Goal: Information Seeking & Learning: Check status

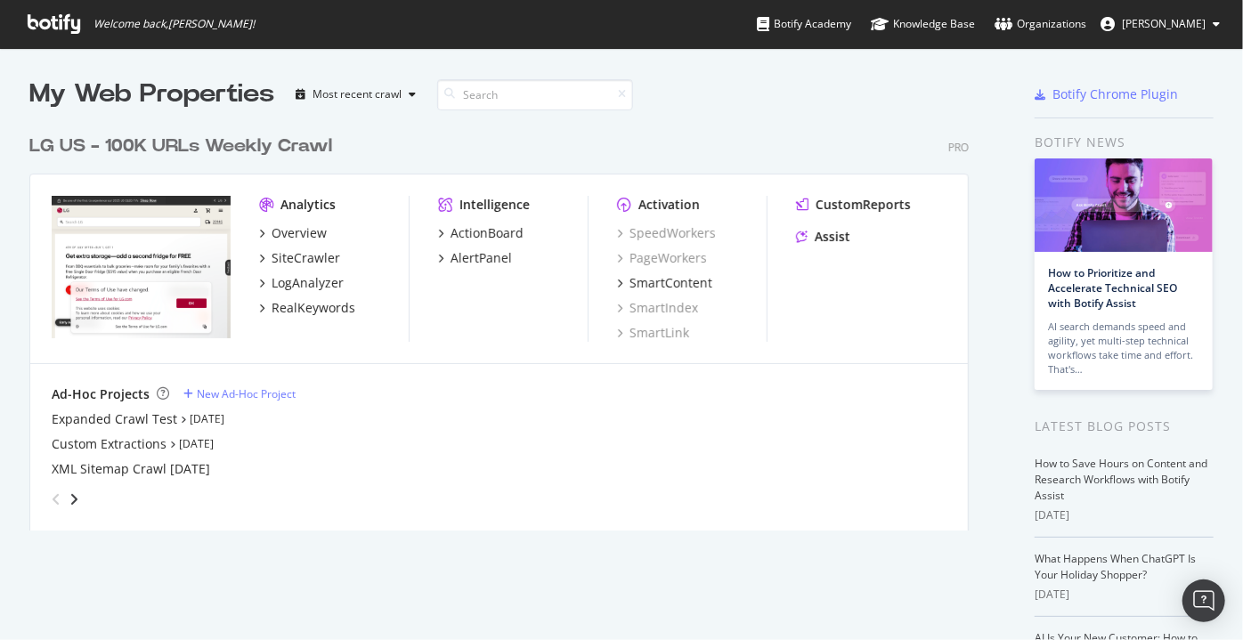
scroll to position [628, 1218]
click at [297, 310] on div "RealKeywords" at bounding box center [314, 308] width 84 height 18
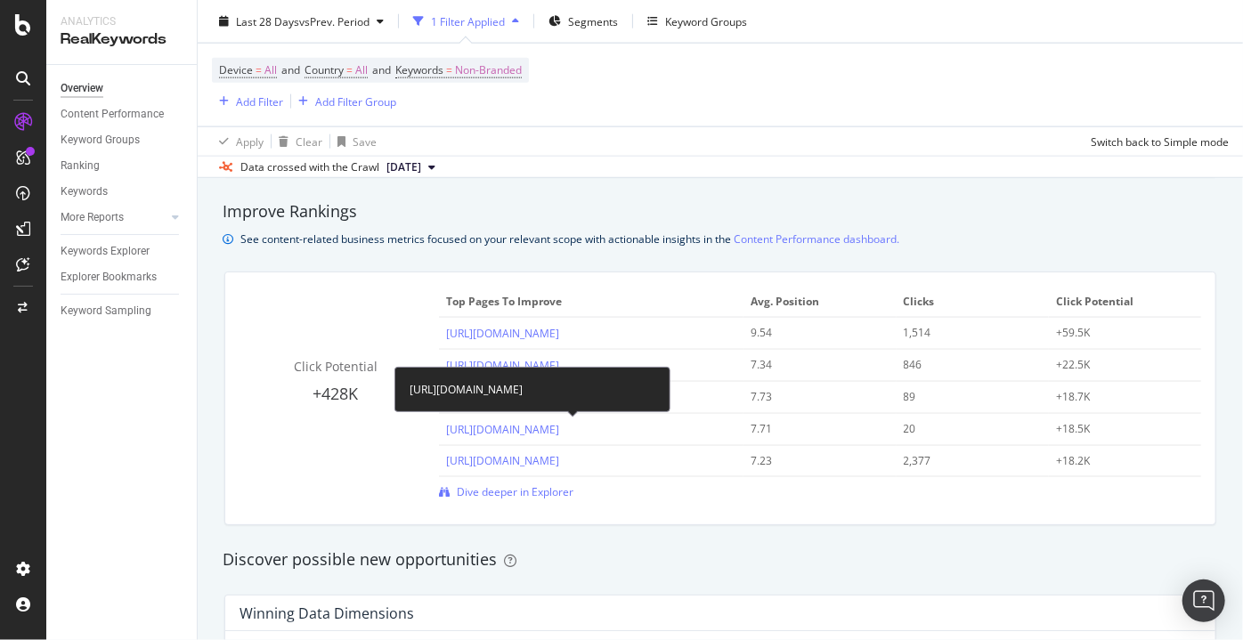
scroll to position [1194, 0]
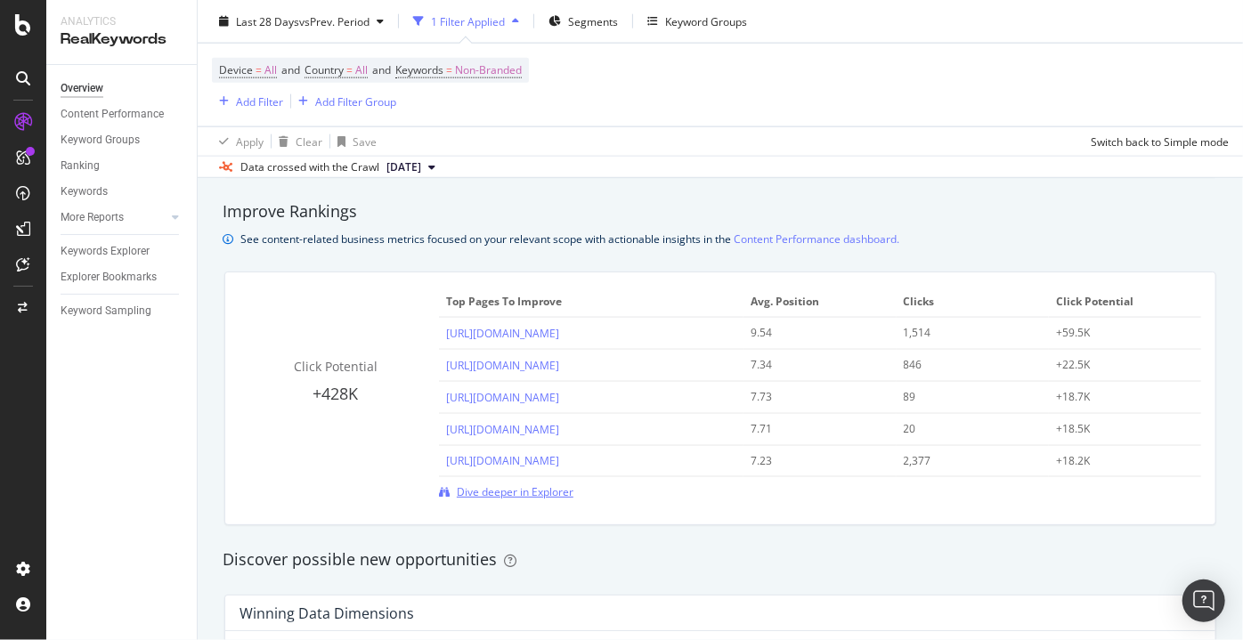
click at [528, 486] on span "Dive deeper in Explorer" at bounding box center [515, 492] width 117 height 15
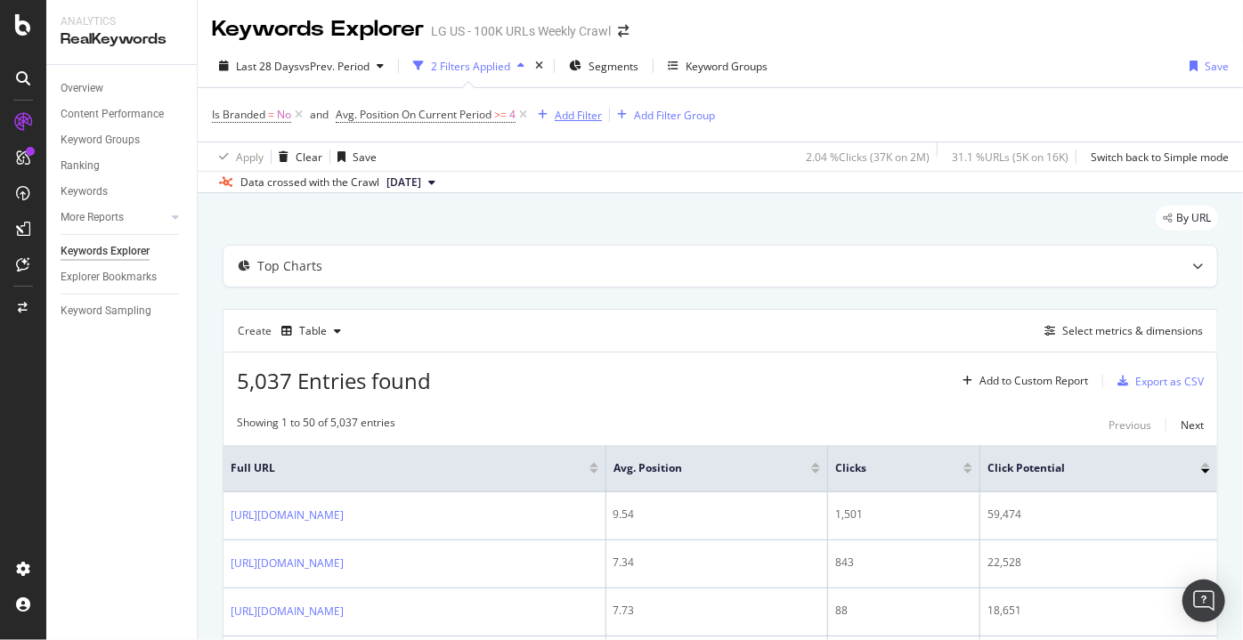
click at [564, 113] on div "Add Filter" at bounding box center [578, 115] width 47 height 15
click at [463, 151] on div "Apply Clear Save 2.04 % Clicks ( 37K on 2M ) 31.1 % URLs ( 5K on 16K ) Switch b…" at bounding box center [721, 156] width 1046 height 29
click at [592, 77] on div "Segments" at bounding box center [603, 66] width 69 height 27
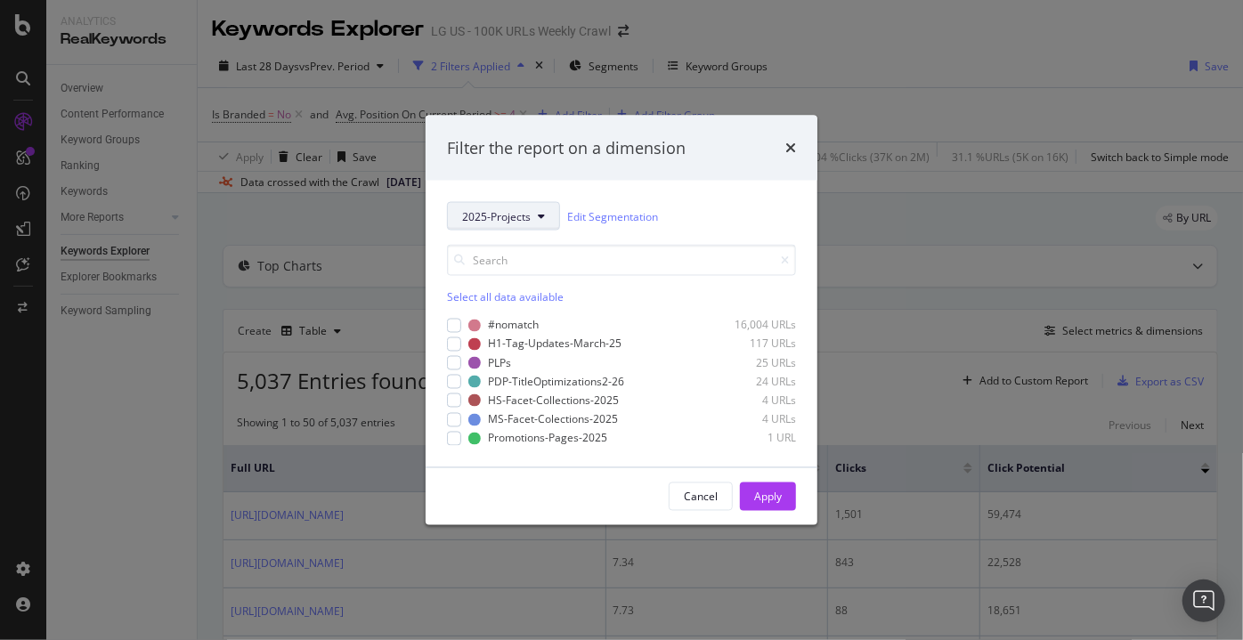
click at [499, 222] on span "2025-Projects" at bounding box center [496, 215] width 69 height 15
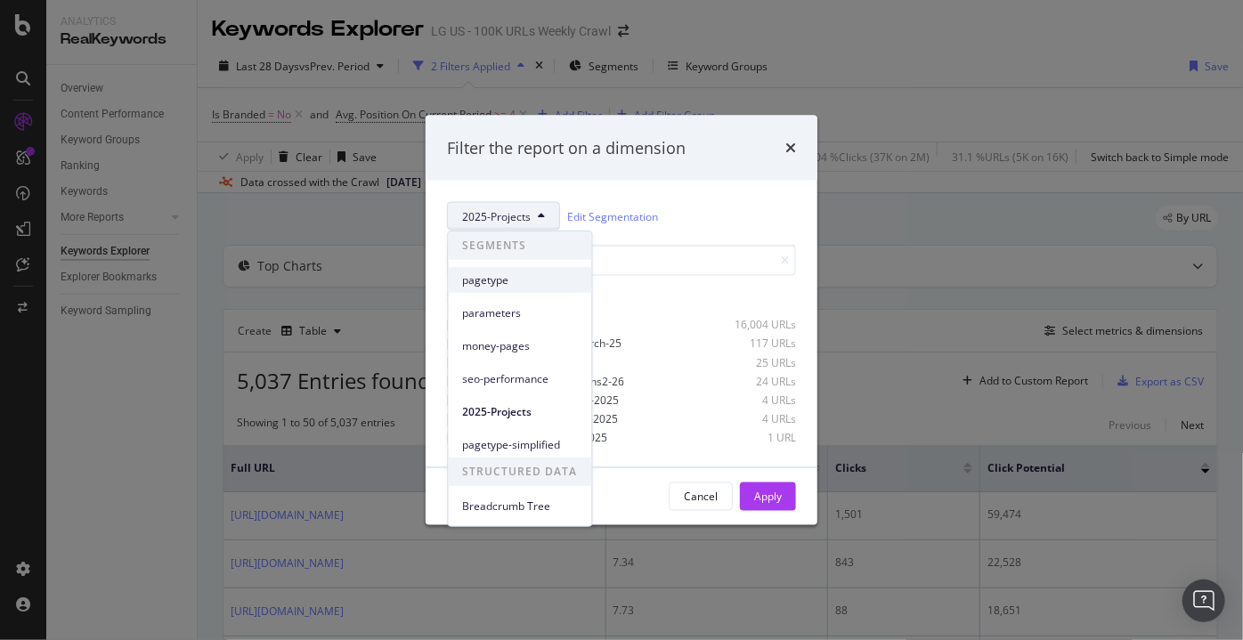
click at [495, 274] on span "pagetype" at bounding box center [520, 280] width 115 height 16
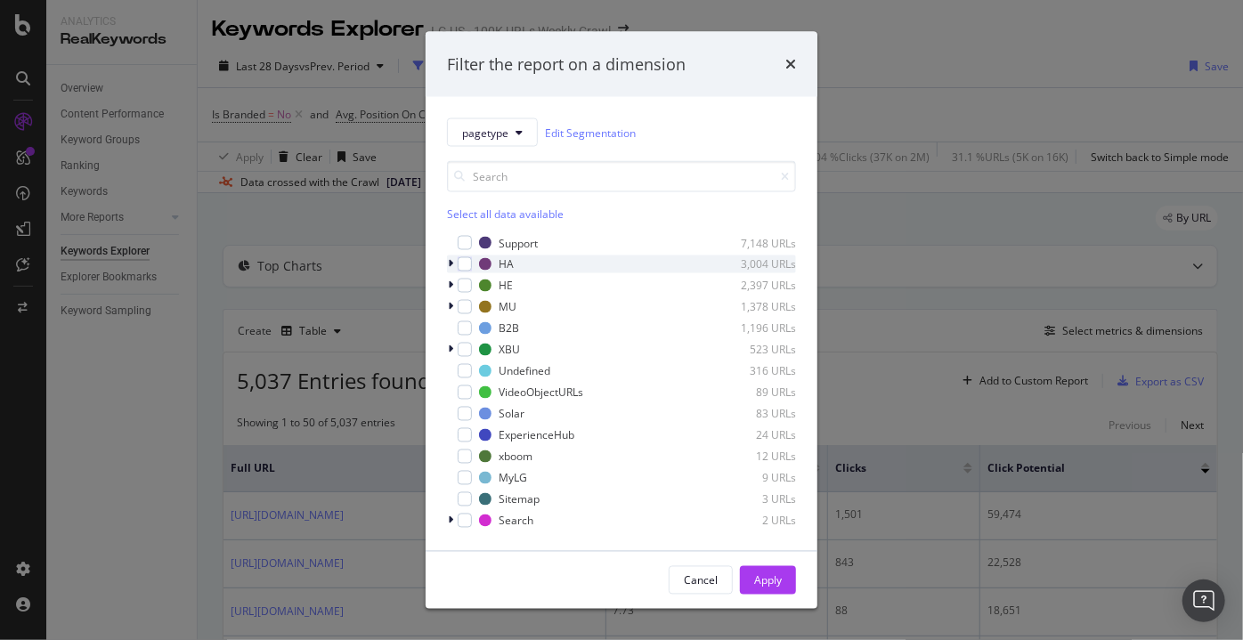
click at [449, 264] on icon "modal" at bounding box center [450, 264] width 5 height 11
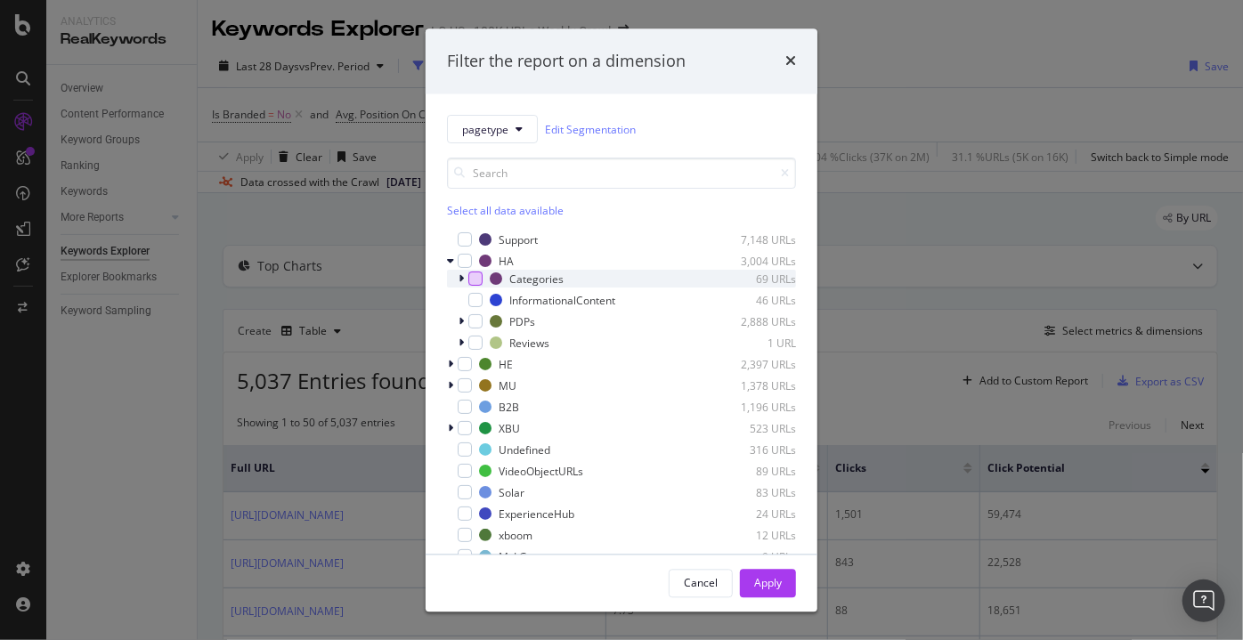
click at [471, 281] on div "modal" at bounding box center [476, 280] width 14 height 14
click at [462, 263] on icon "modal" at bounding box center [465, 261] width 8 height 9
click at [465, 260] on icon "modal" at bounding box center [465, 261] width 8 height 9
click at [786, 67] on icon "times" at bounding box center [791, 61] width 11 height 14
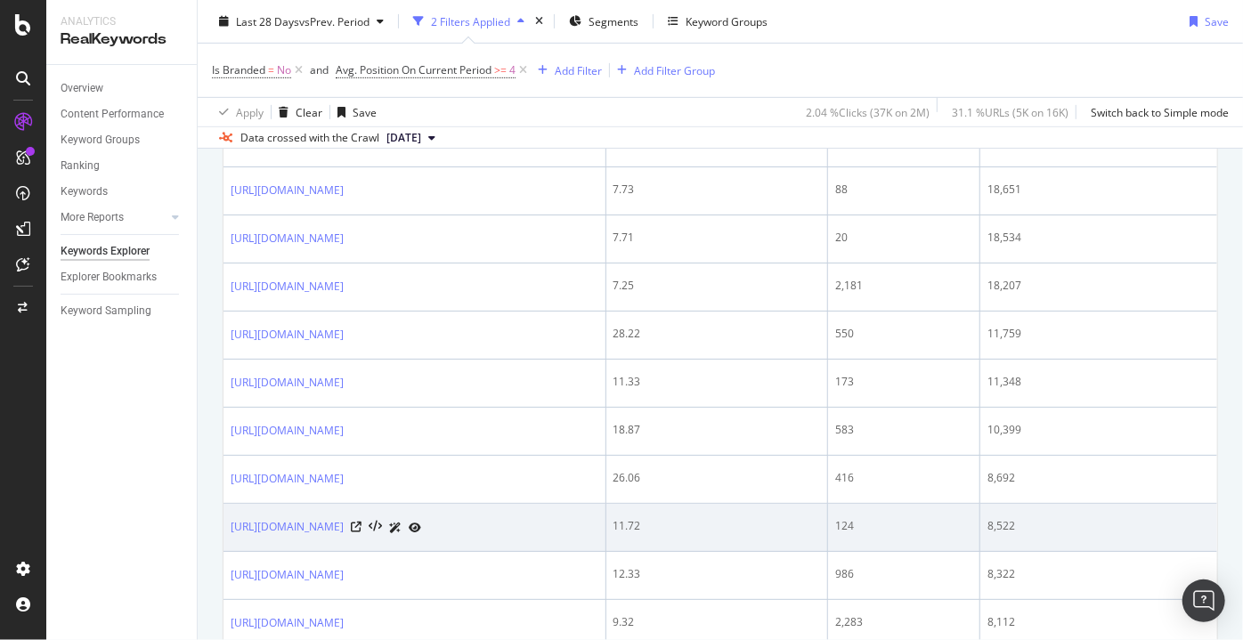
scroll to position [428, 0]
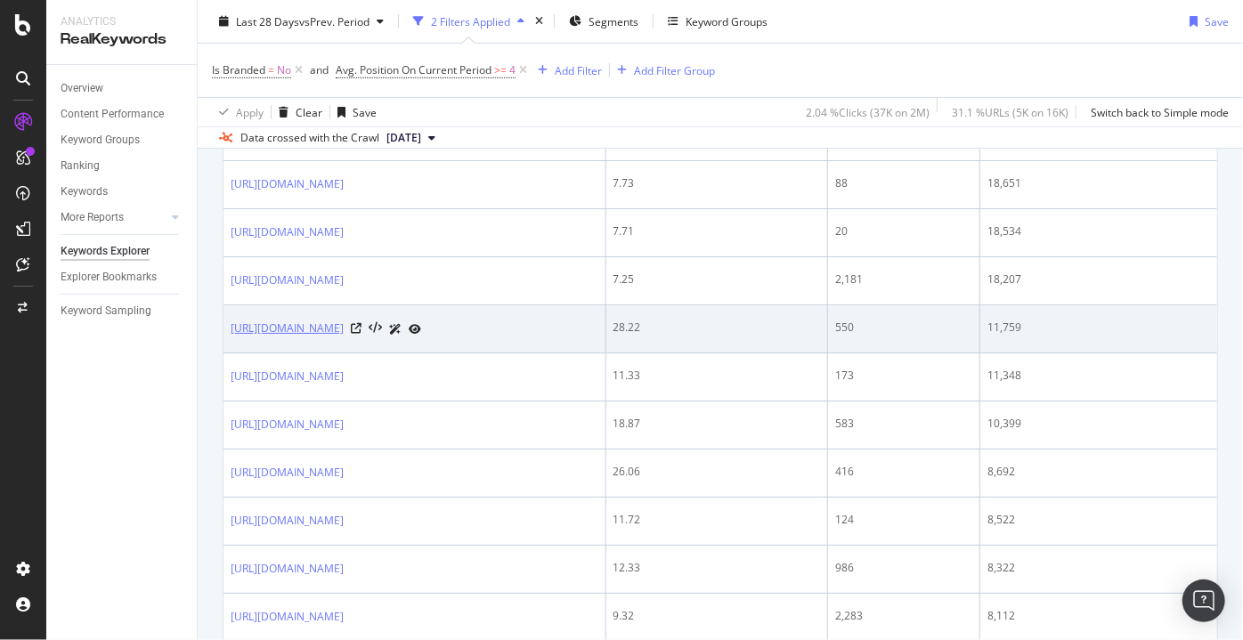
click at [314, 322] on link "[URL][DOMAIN_NAME]" at bounding box center [287, 329] width 113 height 18
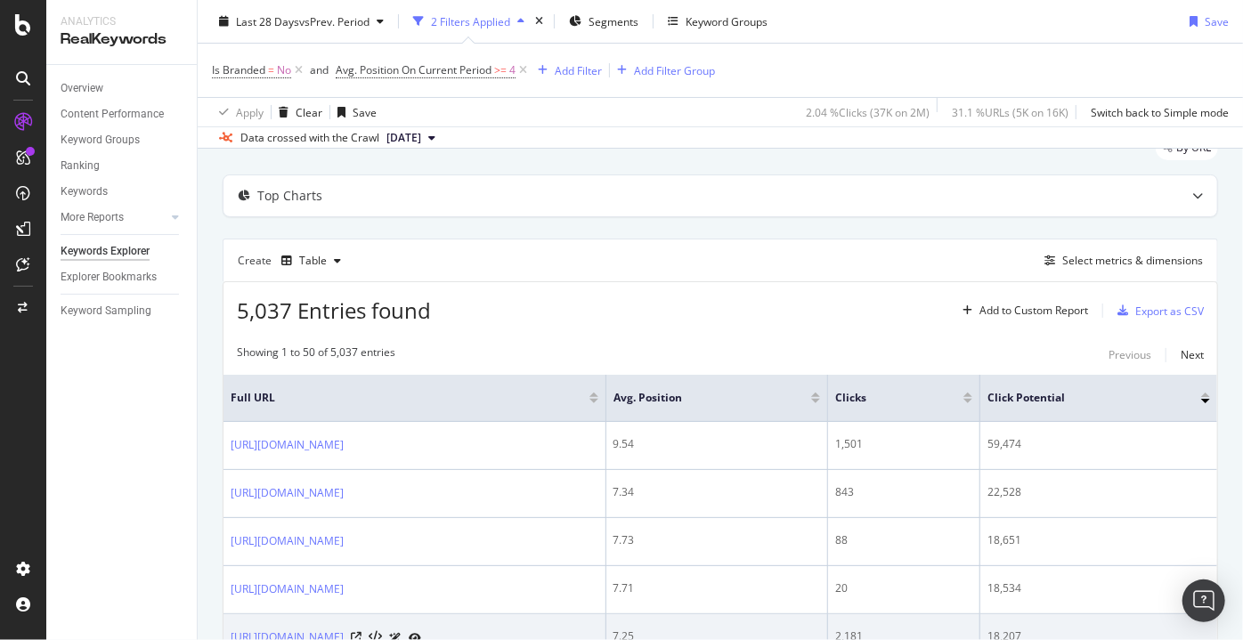
scroll to position [0, 0]
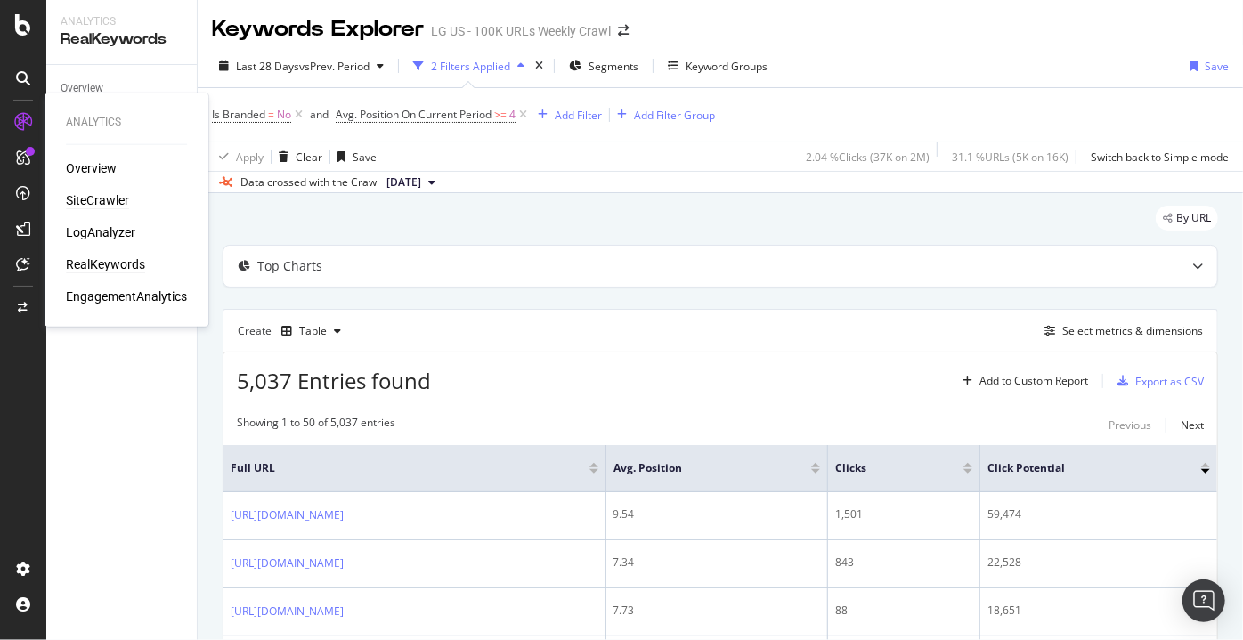
click at [94, 197] on div "SiteCrawler" at bounding box center [97, 201] width 63 height 18
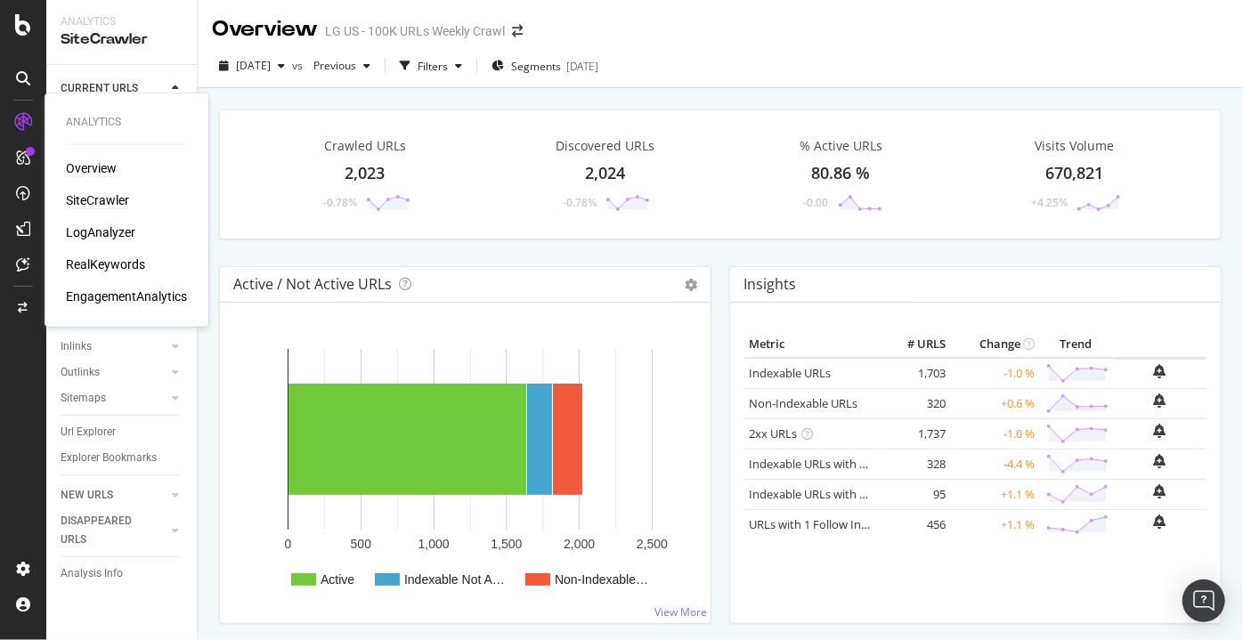
click at [76, 164] on div "Overview" at bounding box center [91, 168] width 51 height 18
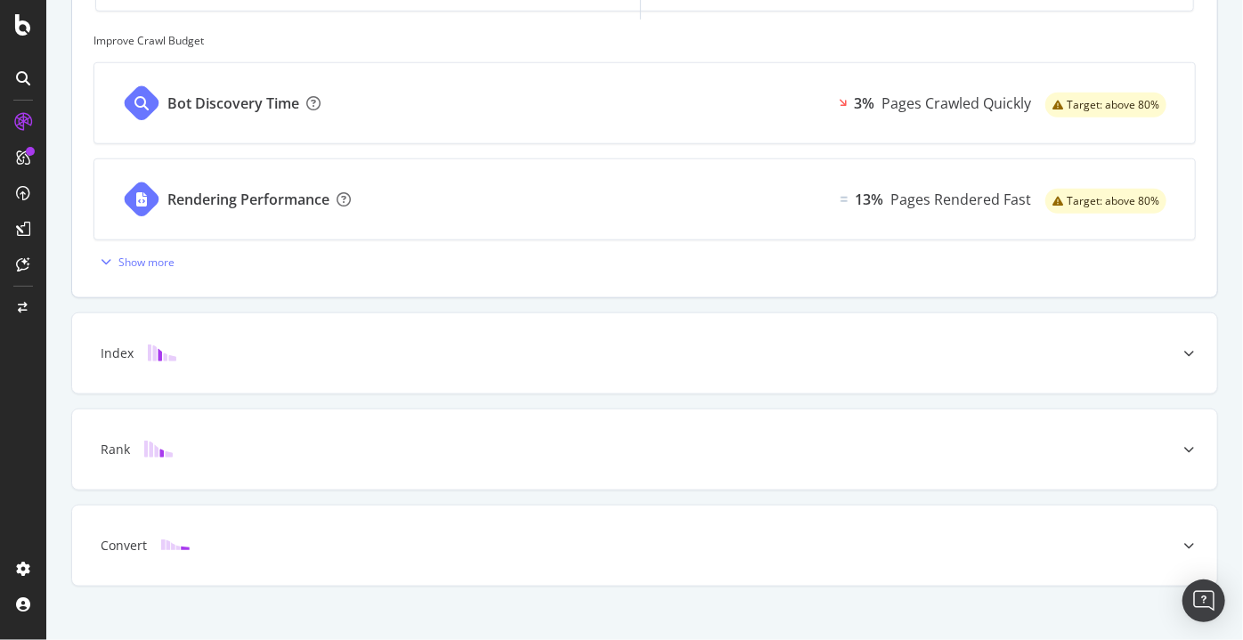
scroll to position [739, 0]
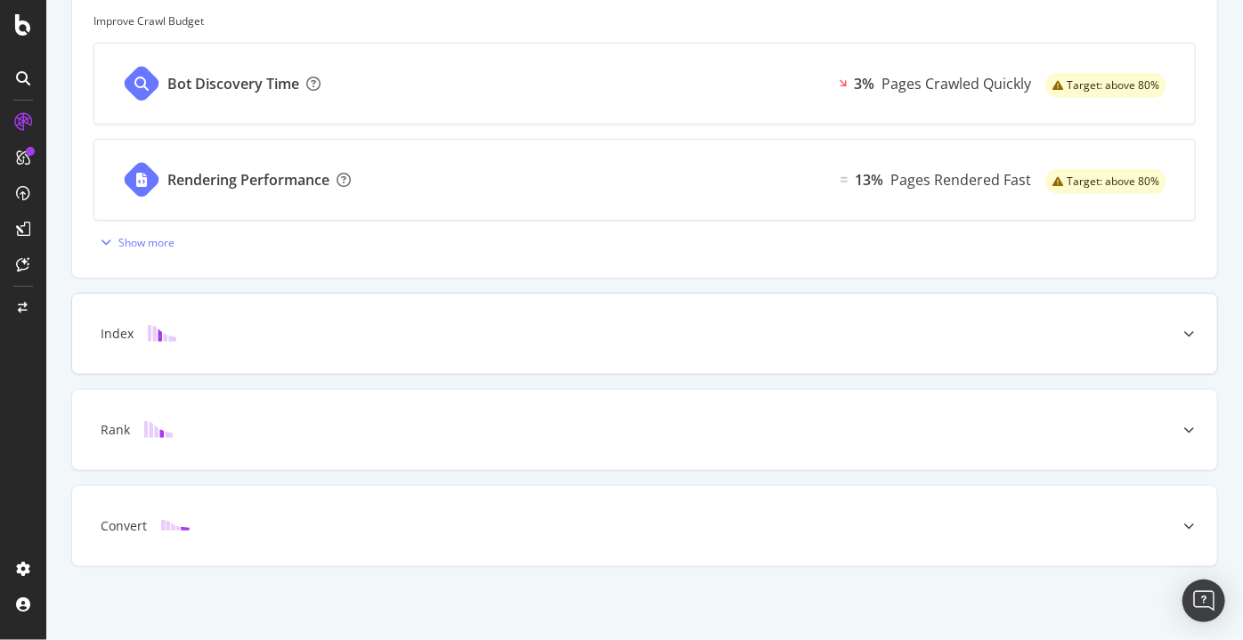
click at [1179, 344] on div at bounding box center [1189, 334] width 57 height 80
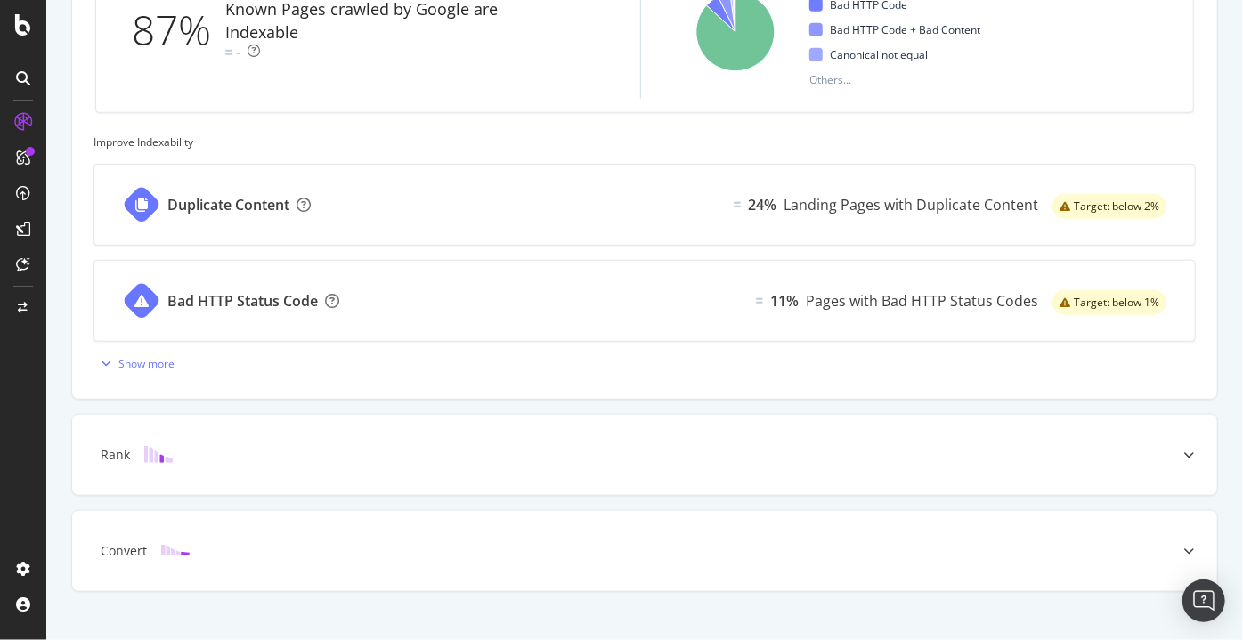
scroll to position [730, 0]
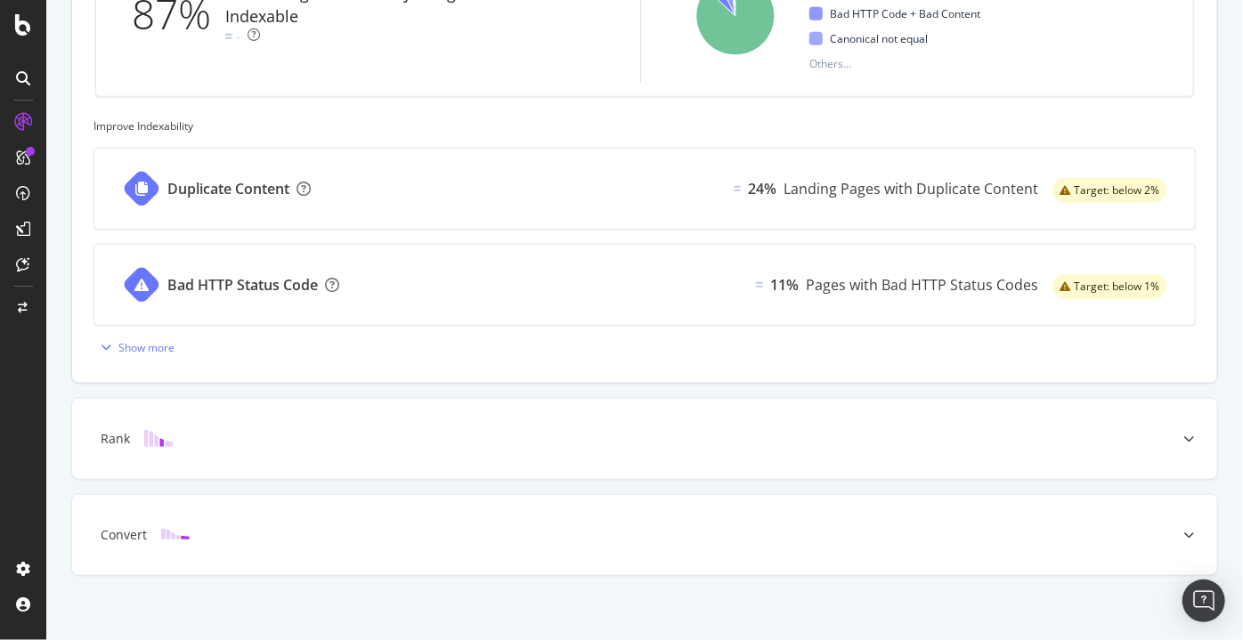
click at [460, 192] on div "Duplicate Content 24% Landing Pages with Duplicate Content Target: below 2%" at bounding box center [644, 189] width 1101 height 80
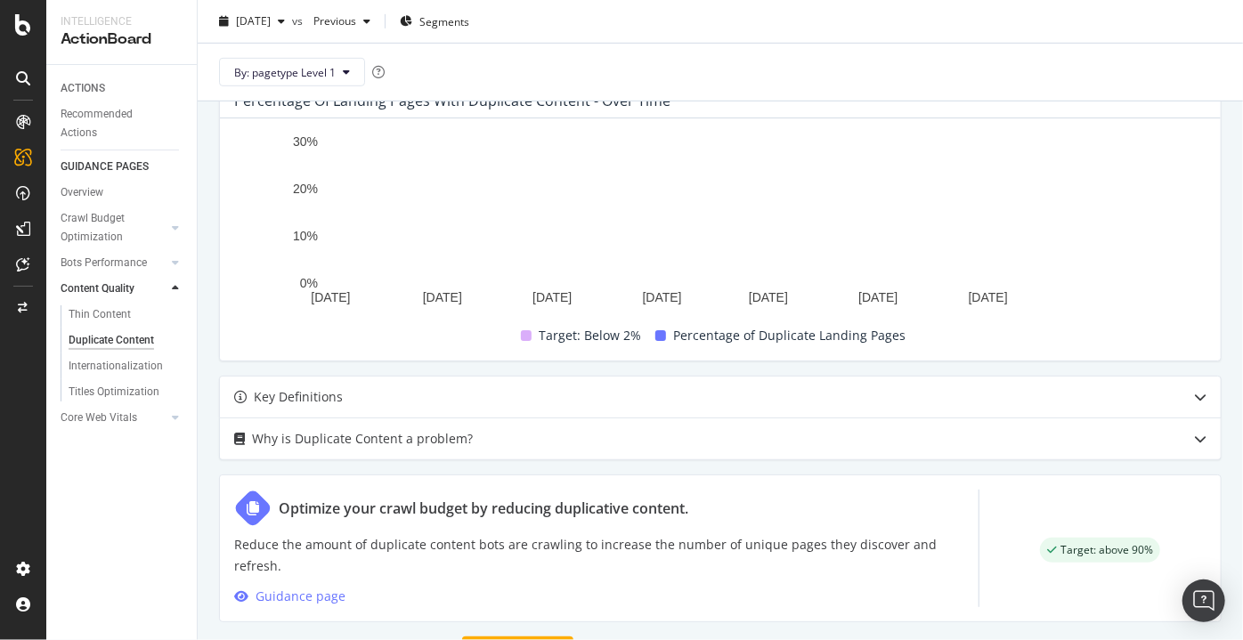
scroll to position [700, 0]
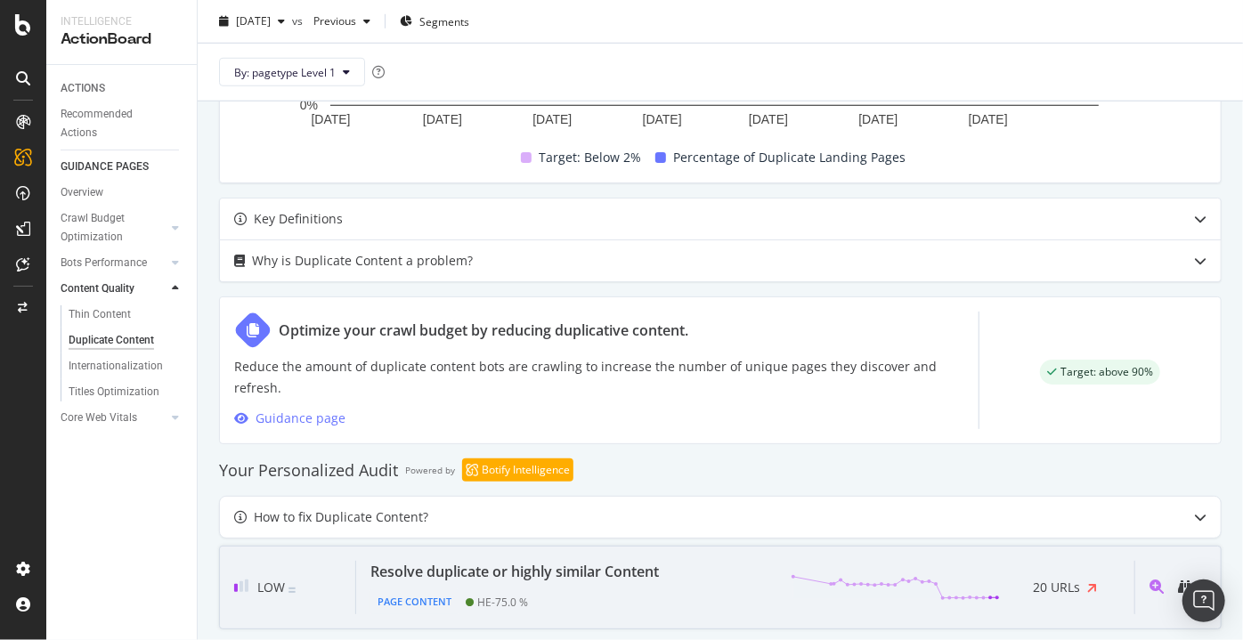
click at [627, 561] on div "Resolve duplicate or highly similar Content" at bounding box center [515, 571] width 289 height 21
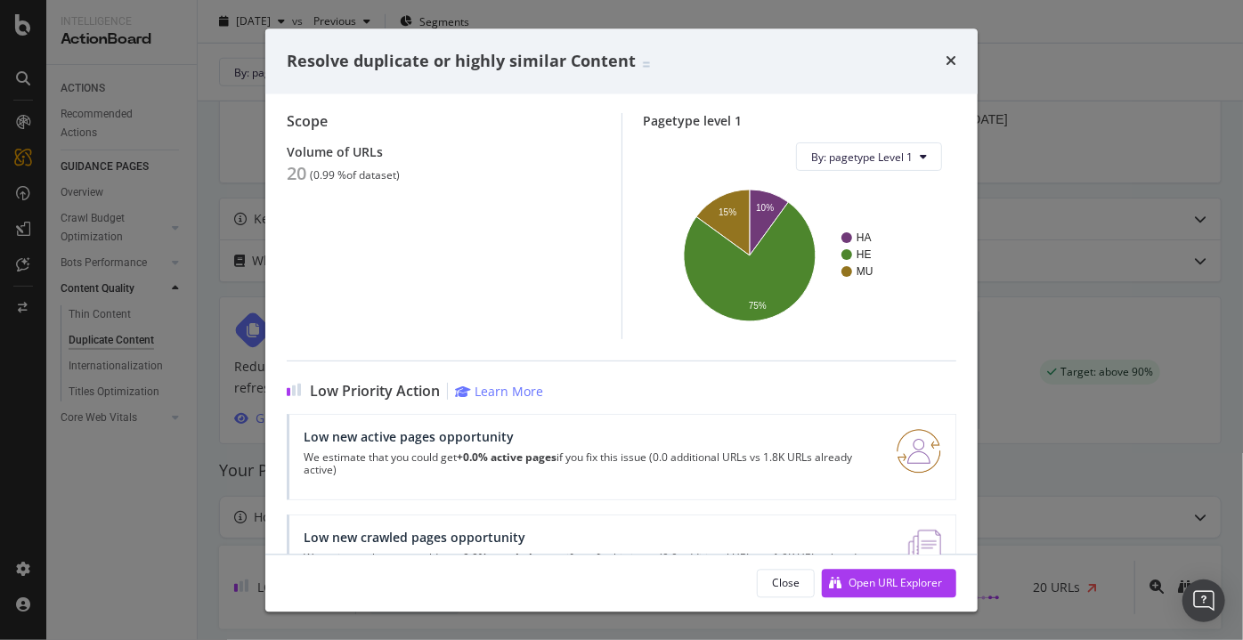
scroll to position [150, 0]
click at [948, 64] on icon "times" at bounding box center [951, 61] width 11 height 14
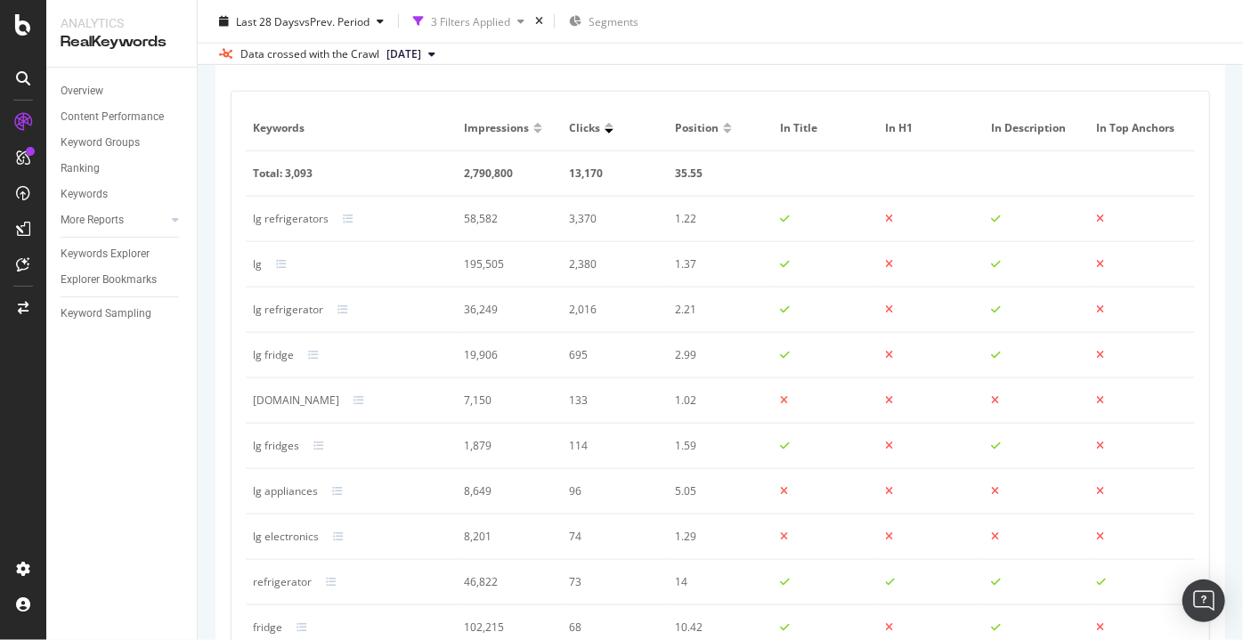
scroll to position [1112, 0]
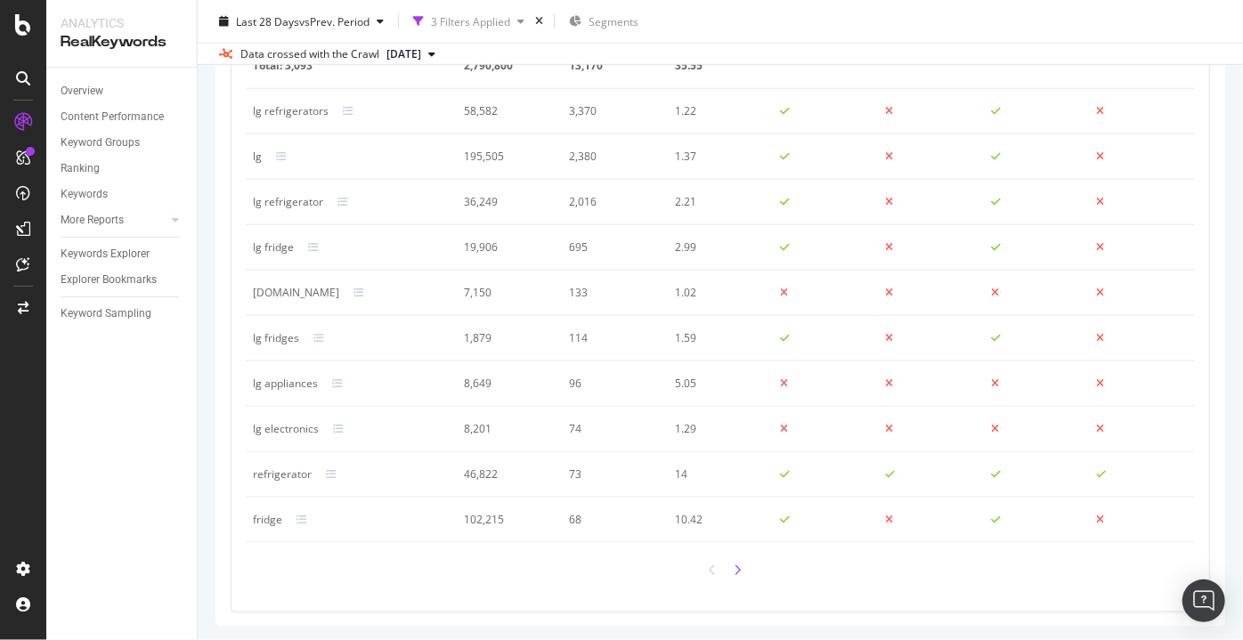
click at [734, 569] on icon at bounding box center [737, 571] width 7 height 12
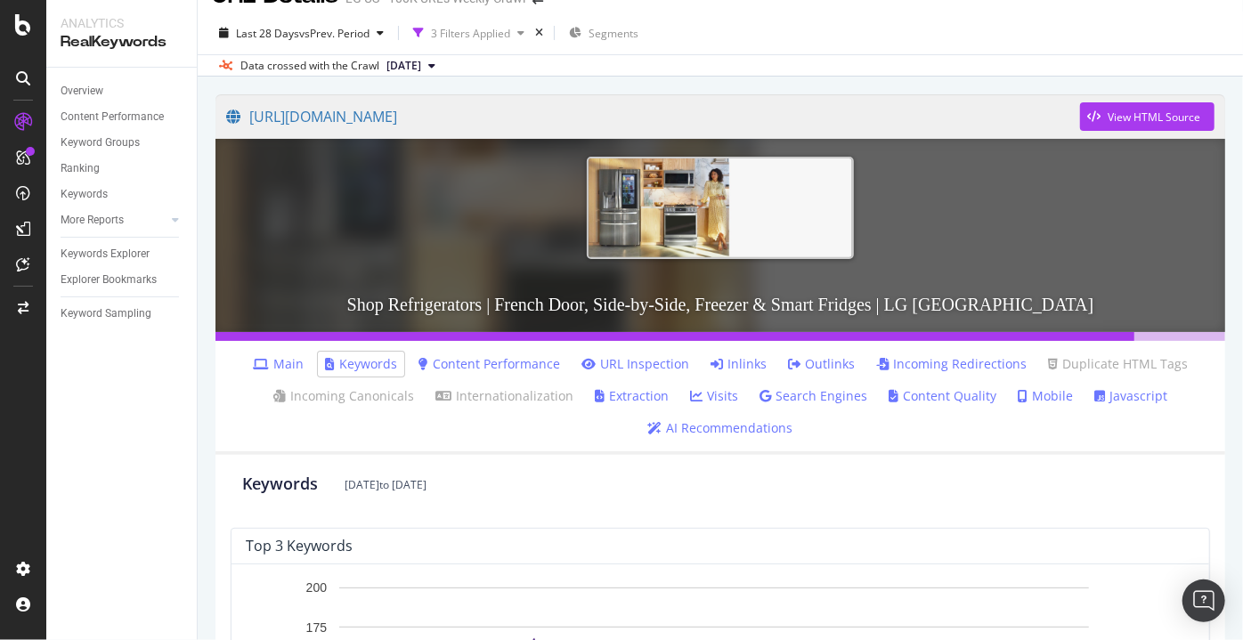
scroll to position [0, 0]
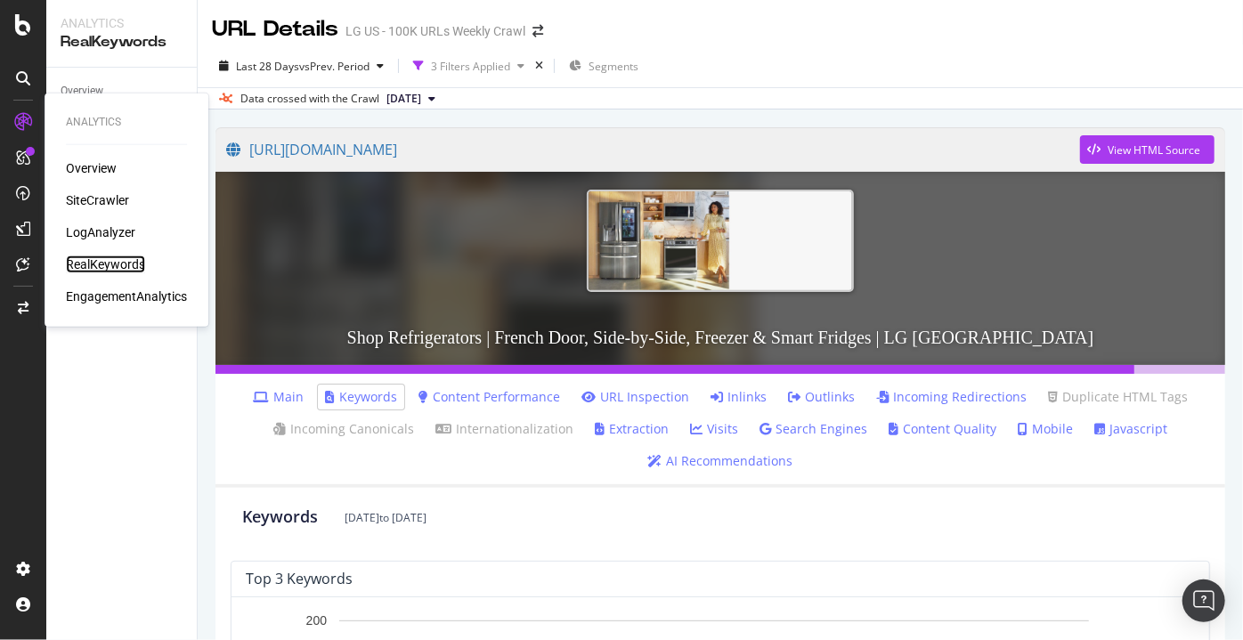
click at [93, 265] on div "RealKeywords" at bounding box center [105, 265] width 79 height 18
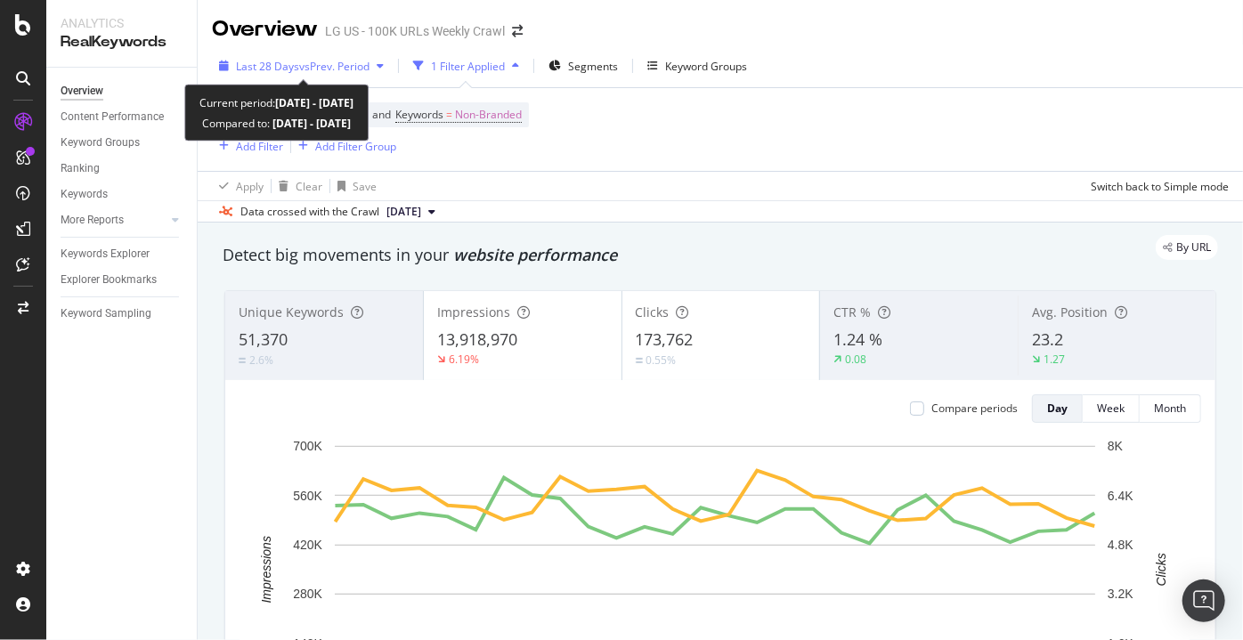
scroll to position [3, 0]
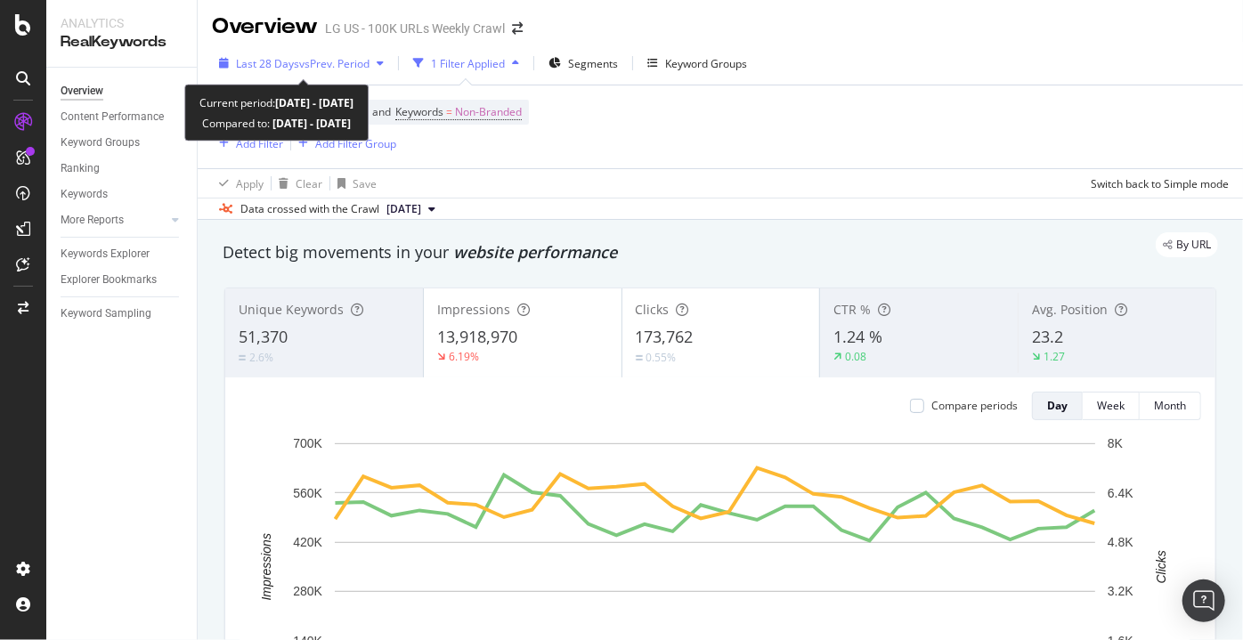
click at [335, 65] on span "vs Prev. Period" at bounding box center [334, 63] width 70 height 15
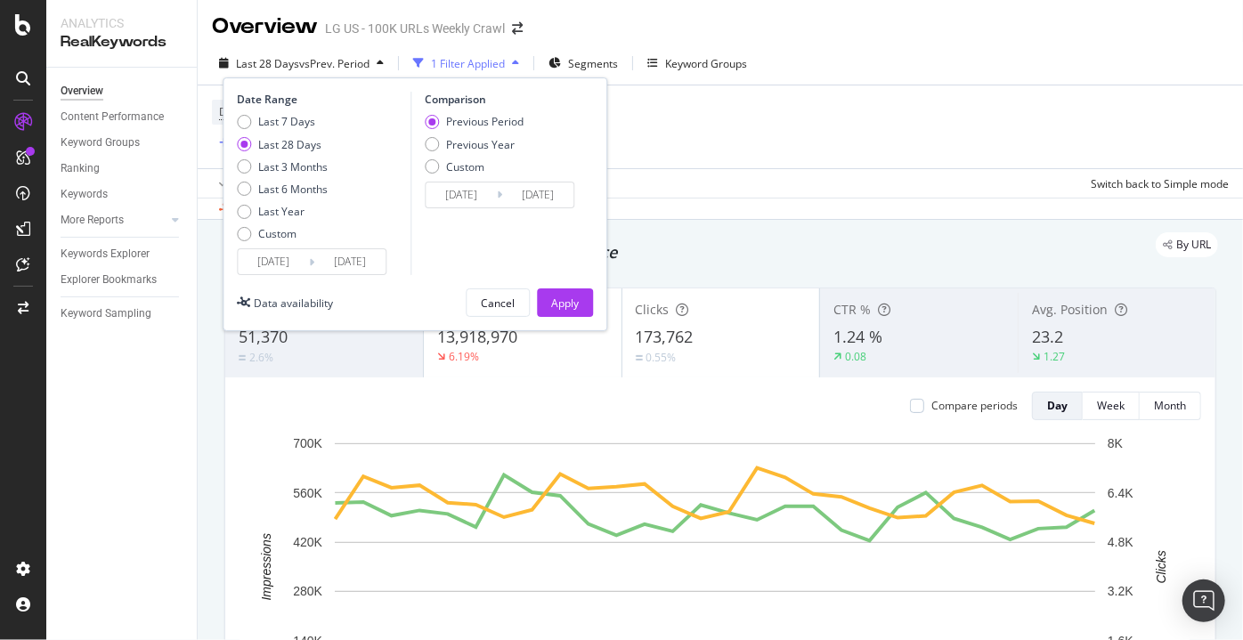
click at [261, 265] on input "[DATE]" at bounding box center [273, 261] width 71 height 25
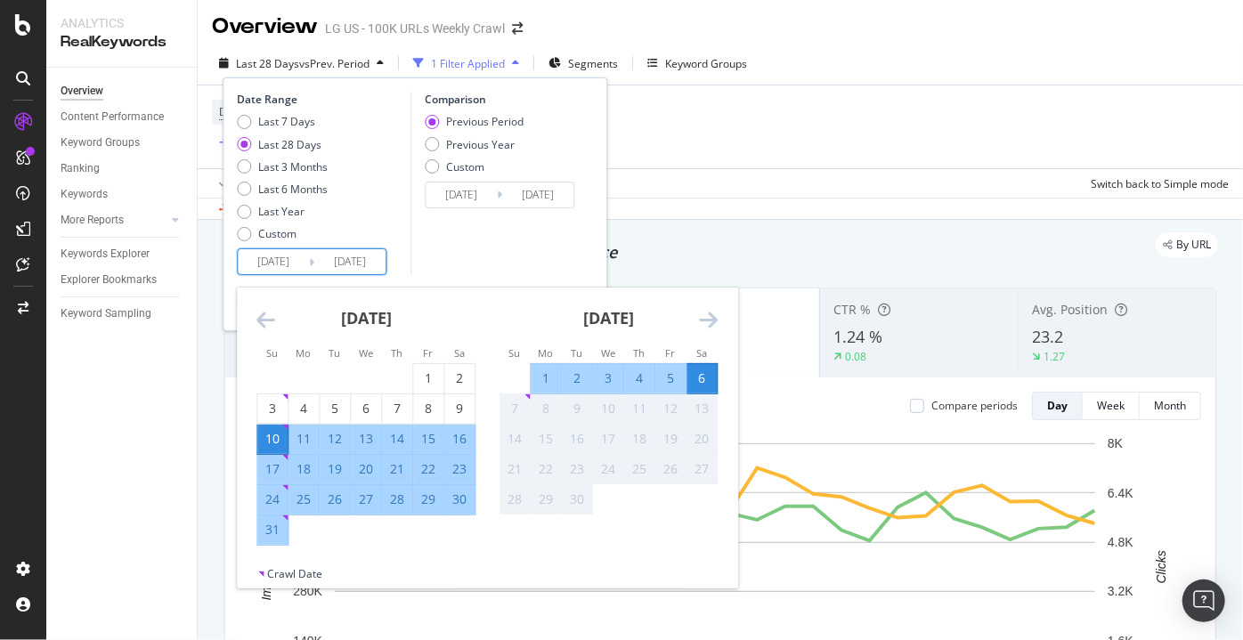
click at [273, 328] on icon "Move backward to switch to the previous month." at bounding box center [266, 319] width 19 height 21
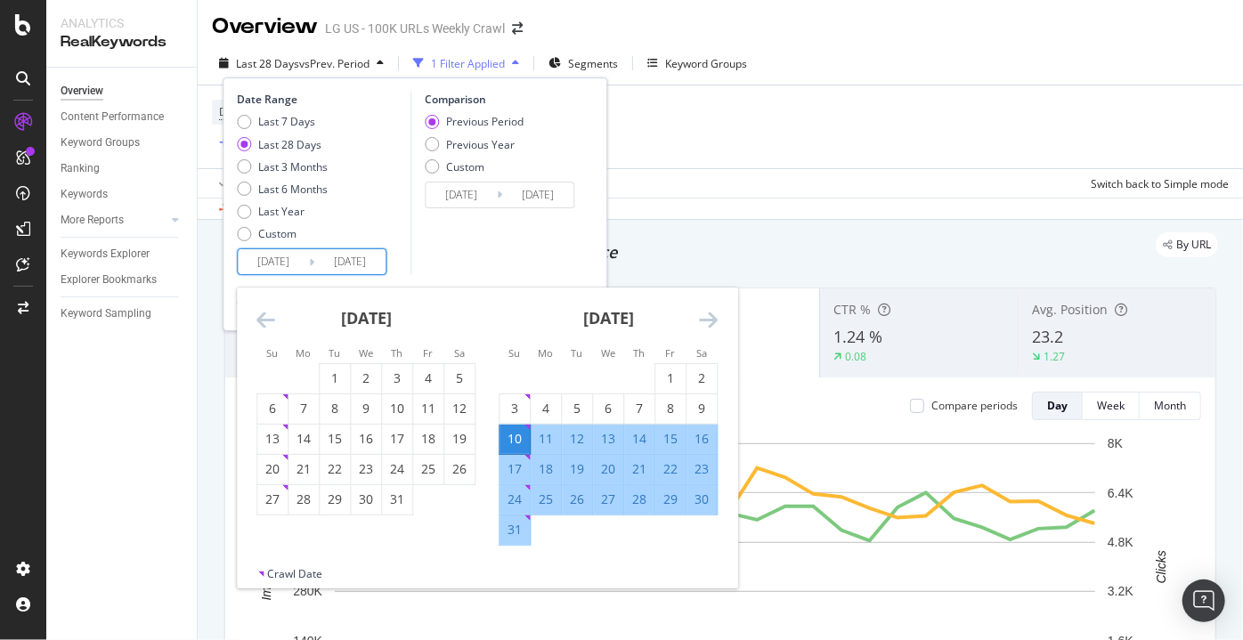
click at [268, 322] on icon "Move backward to switch to the previous month." at bounding box center [266, 319] width 19 height 21
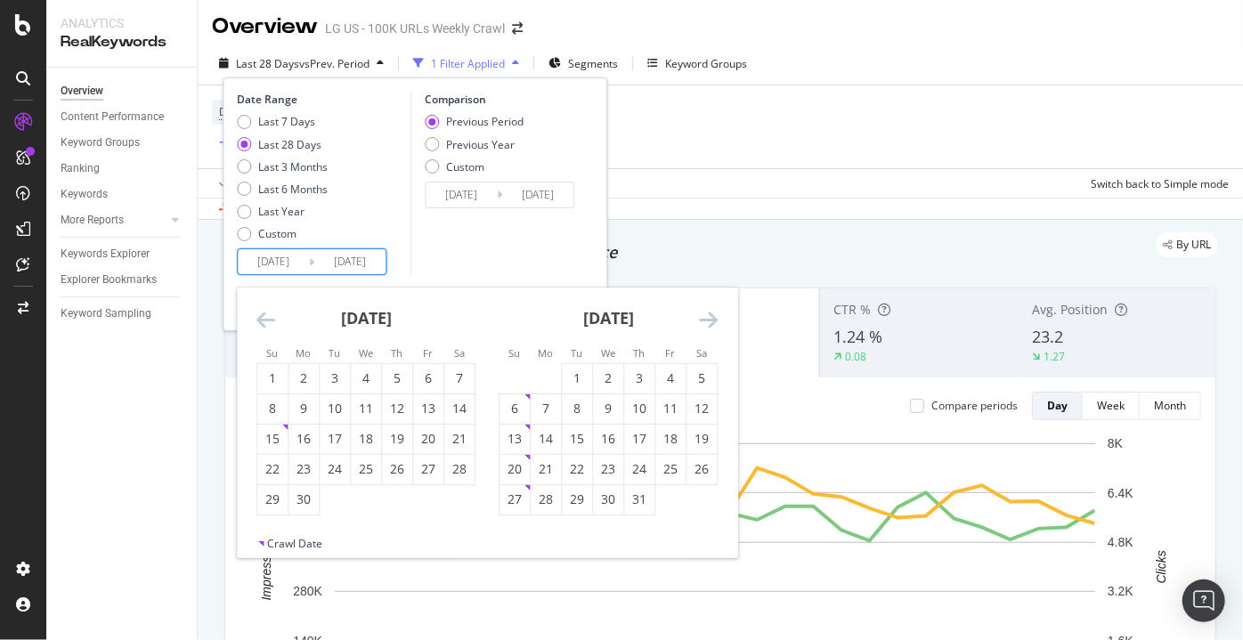
click at [268, 322] on icon "Move backward to switch to the previous month." at bounding box center [266, 319] width 19 height 21
click at [719, 325] on div "[DATE] 1 2 3 4 5 6 7 8 9 10 11 12 13 14 15 16 17 18 19 20 21 22 23 24 25 26 27 …" at bounding box center [608, 417] width 242 height 258
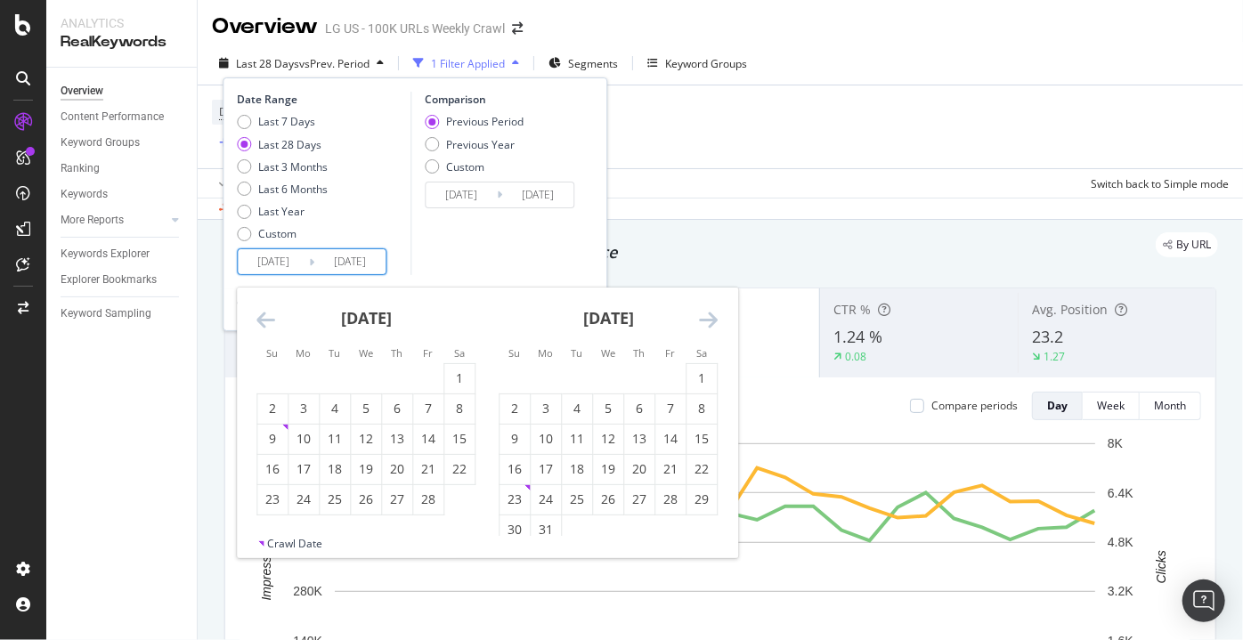
click at [719, 325] on div "[DATE] 1 2 3 4 5 6 7 8 9 10 11 12 13 14 15 16 17 18 19 20 21 22 23 24 25 26 27 …" at bounding box center [608, 417] width 242 height 258
click at [708, 314] on icon "Move forward to switch to the next month." at bounding box center [708, 319] width 19 height 21
click at [709, 321] on icon "Move forward to switch to the next month." at bounding box center [708, 319] width 19 height 21
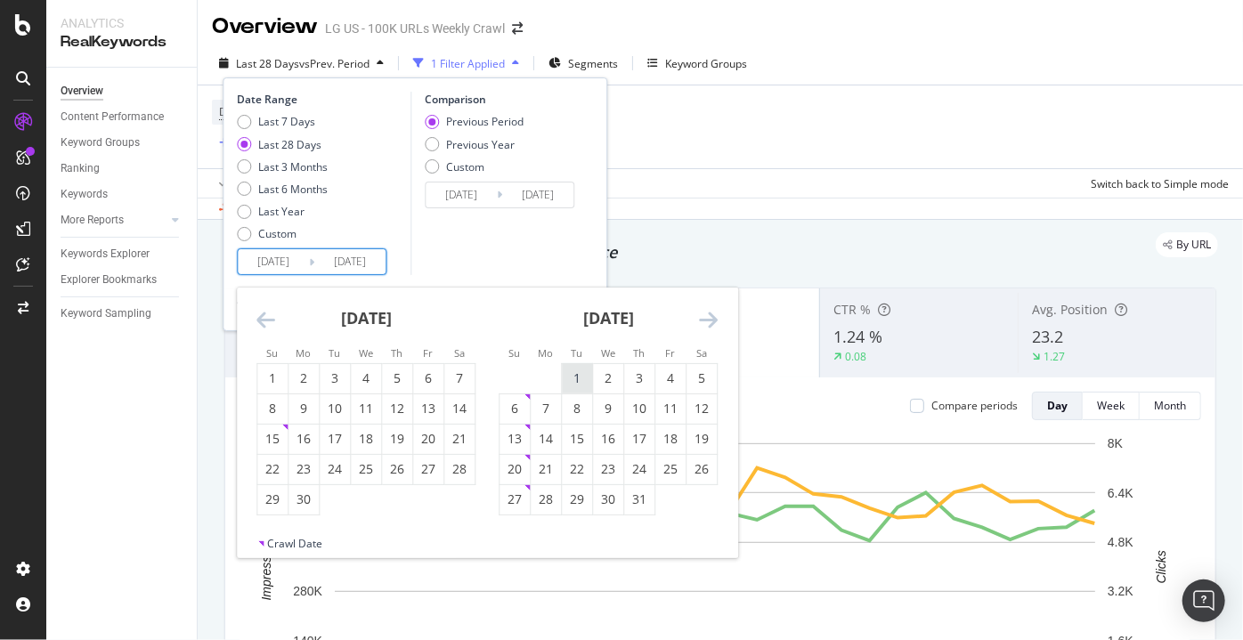
click at [581, 370] on div "1" at bounding box center [577, 379] width 30 height 18
type input "[DATE]"
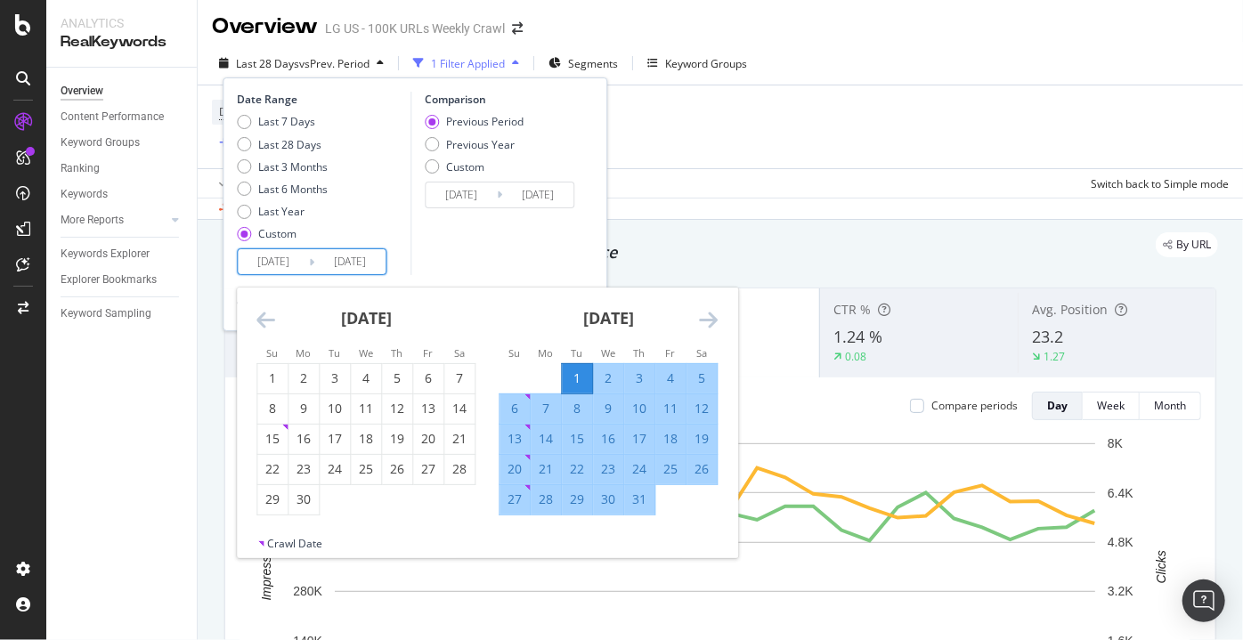
click at [644, 501] on div "31" at bounding box center [639, 500] width 30 height 18
type input "[DATE]"
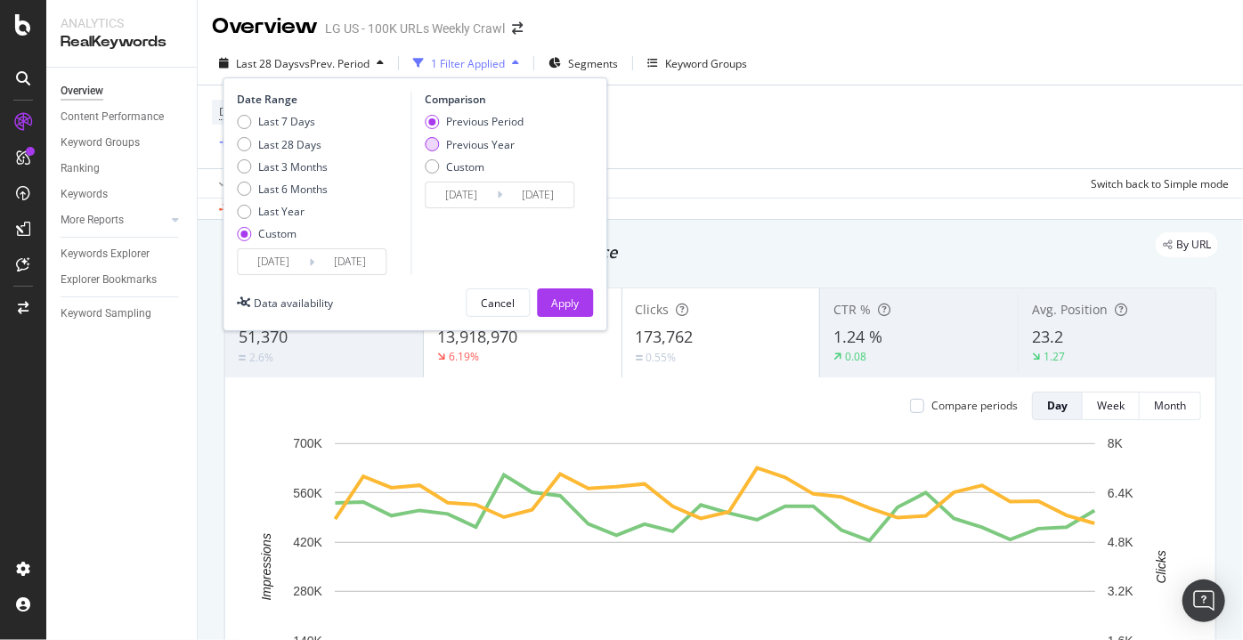
click at [440, 143] on div "Previous Year" at bounding box center [474, 144] width 99 height 15
type input "[DATE]"
click at [574, 281] on div "Date Range Last 7 Days Last 28 Days Last 3 Months Last 6 Months Last Year Custo…" at bounding box center [415, 204] width 385 height 254
click at [574, 303] on div "Apply" at bounding box center [565, 303] width 28 height 15
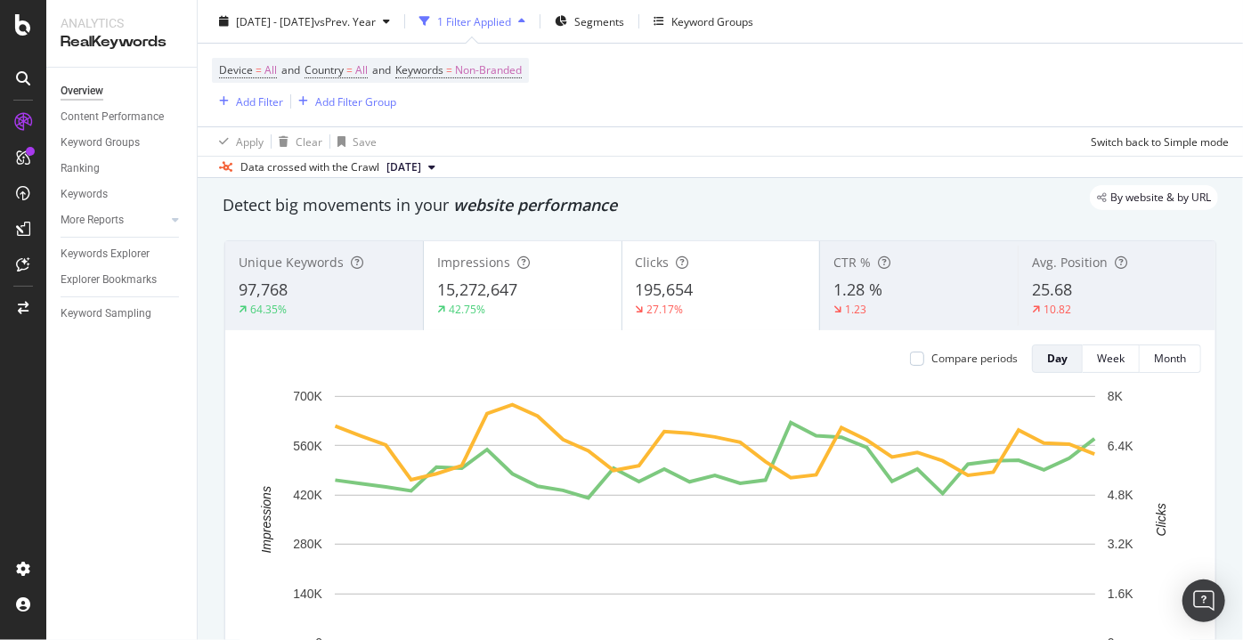
scroll to position [48, 0]
click at [663, 289] on span "195,654" at bounding box center [665, 291] width 58 height 21
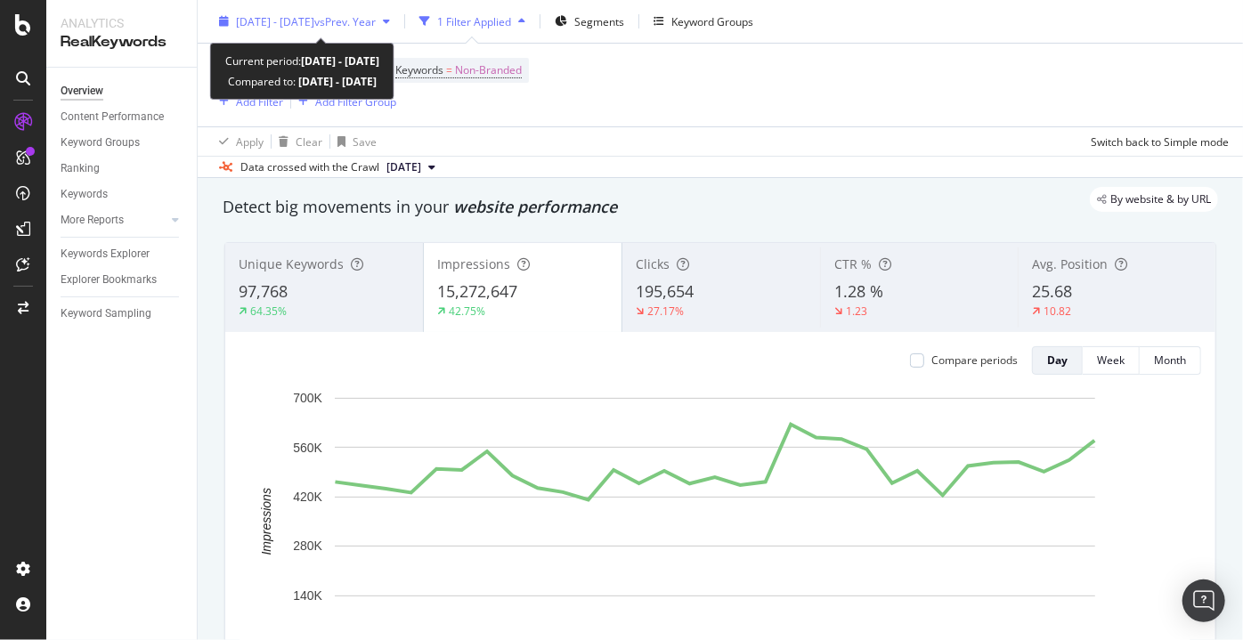
click at [314, 19] on span "[DATE] - [DATE]" at bounding box center [275, 20] width 78 height 15
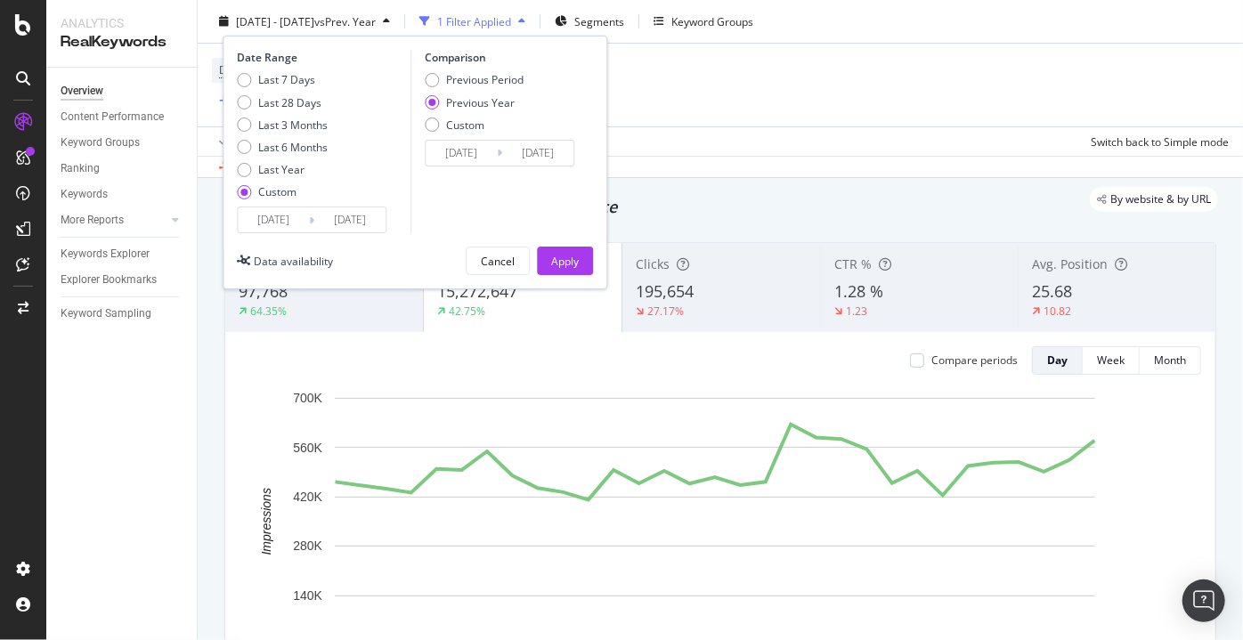
click at [269, 213] on input "[DATE]" at bounding box center [273, 220] width 71 height 25
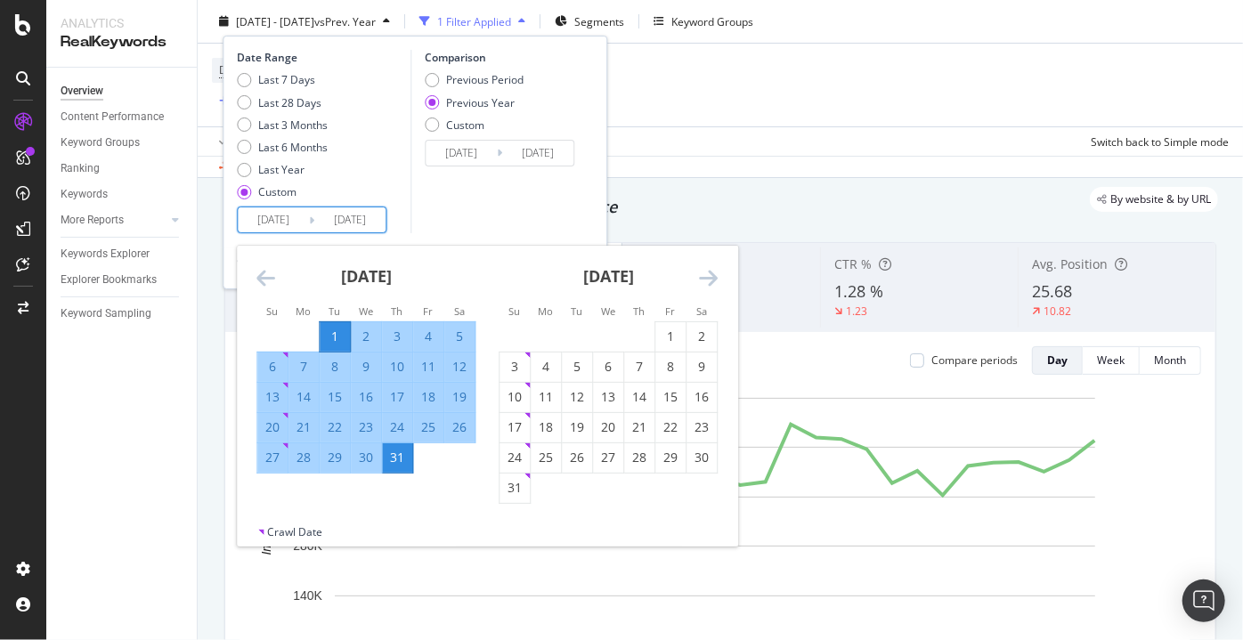
click at [459, 211] on div "Comparison Previous Period Previous Year Custom [DATE] Navigate forward to inte…" at bounding box center [495, 141] width 169 height 183
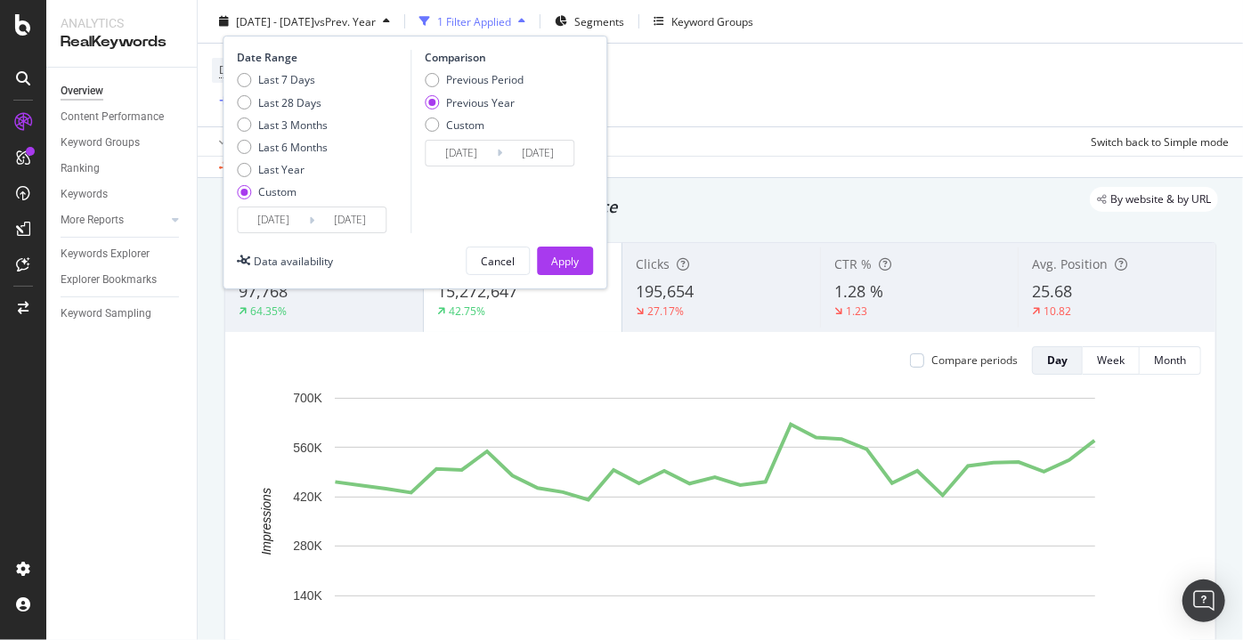
click at [271, 214] on input "[DATE]" at bounding box center [273, 220] width 71 height 25
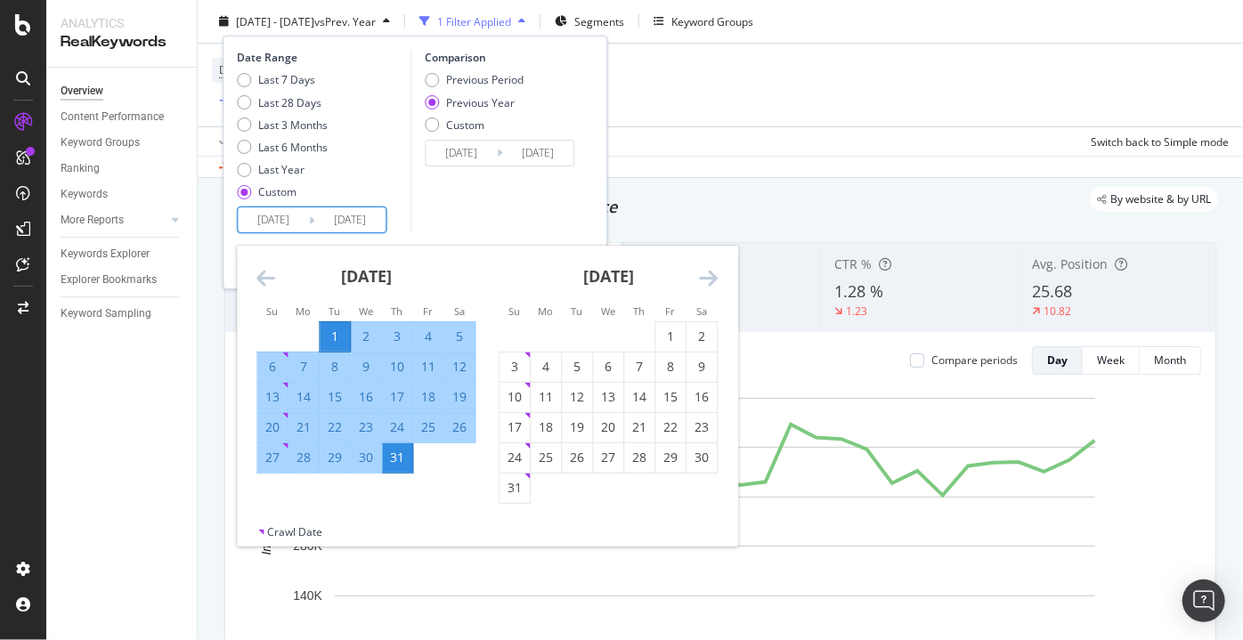
click at [267, 280] on icon "Move backward to switch to the previous month." at bounding box center [266, 277] width 19 height 21
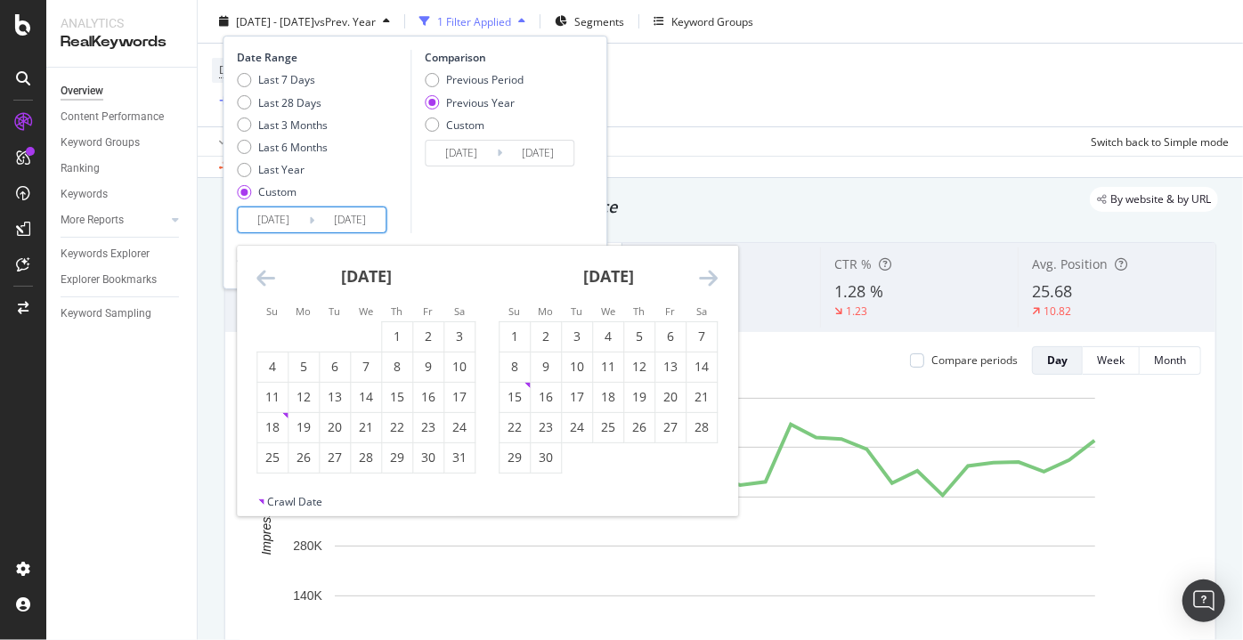
click at [267, 280] on icon "Move backward to switch to the previous month." at bounding box center [266, 277] width 19 height 21
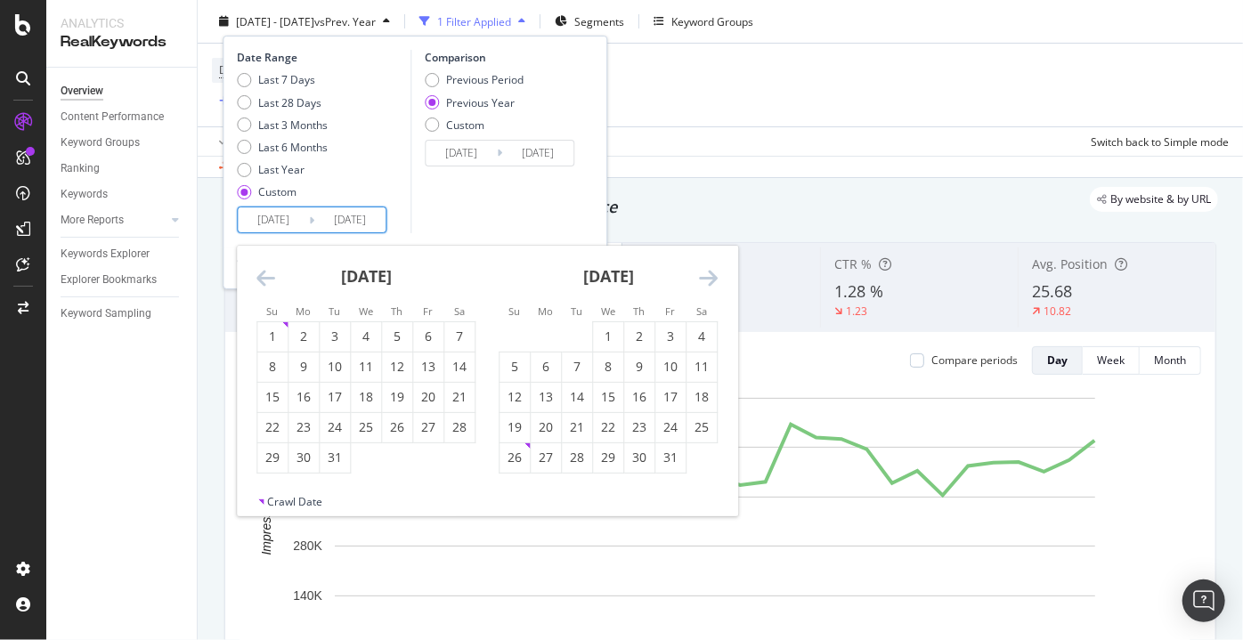
click at [267, 280] on icon "Move backward to switch to the previous month." at bounding box center [266, 277] width 19 height 21
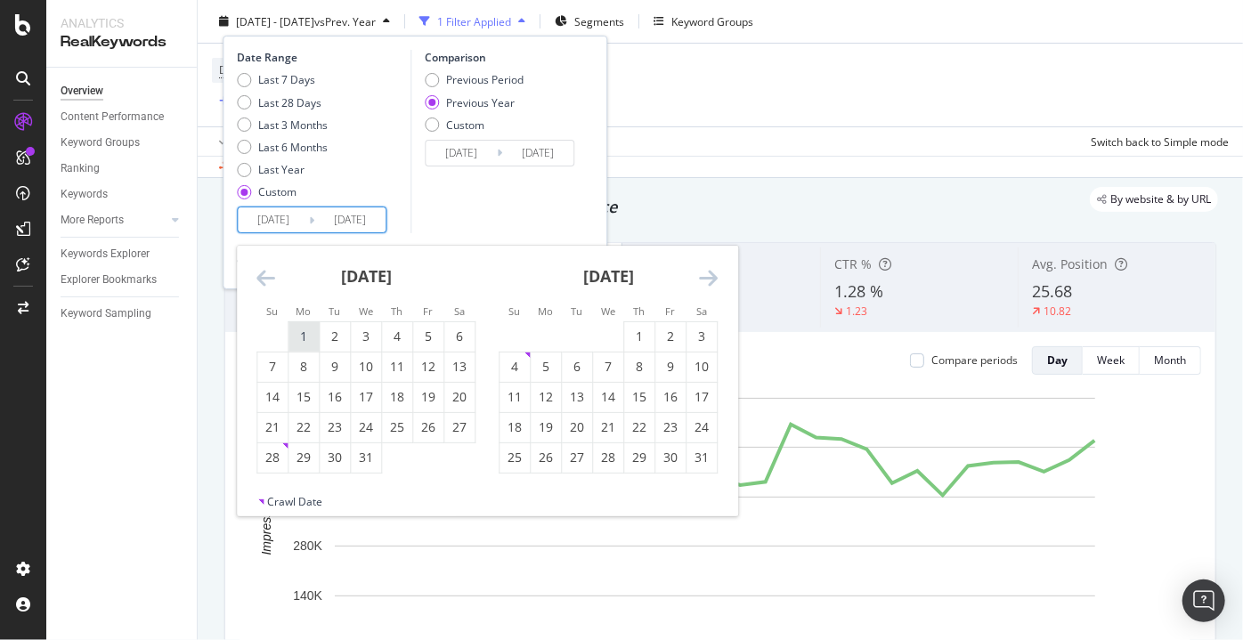
click at [300, 338] on div "1" at bounding box center [304, 337] width 30 height 18
type input "[DATE]"
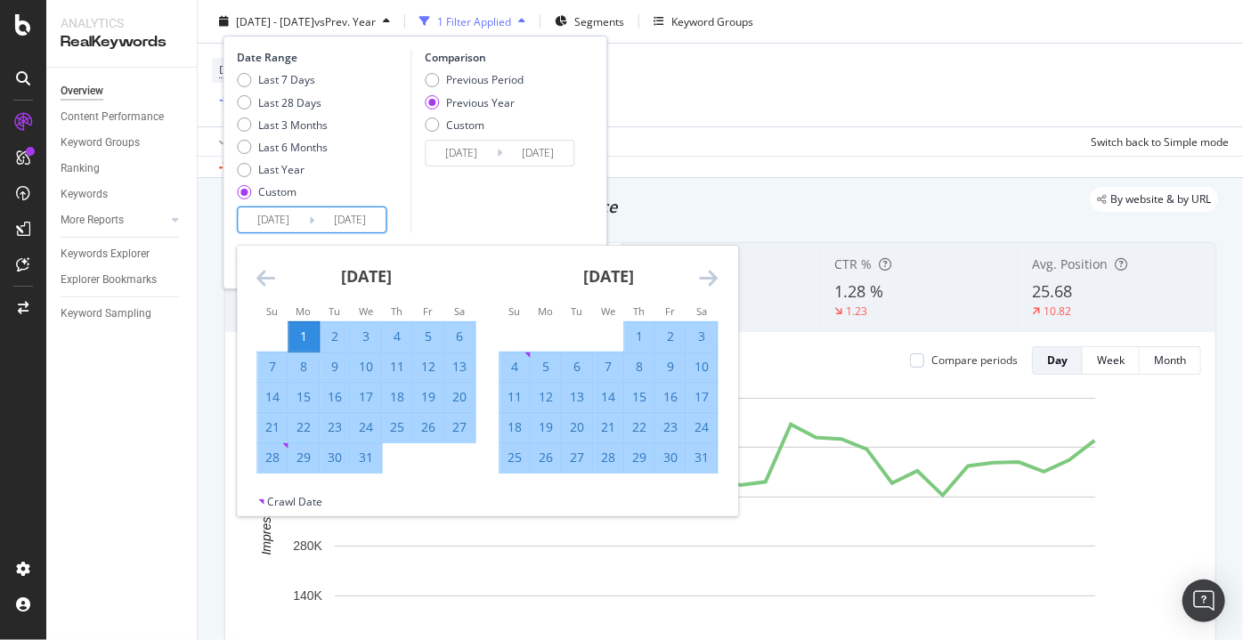
click at [358, 452] on div "31" at bounding box center [366, 458] width 30 height 18
type input "[DATE]"
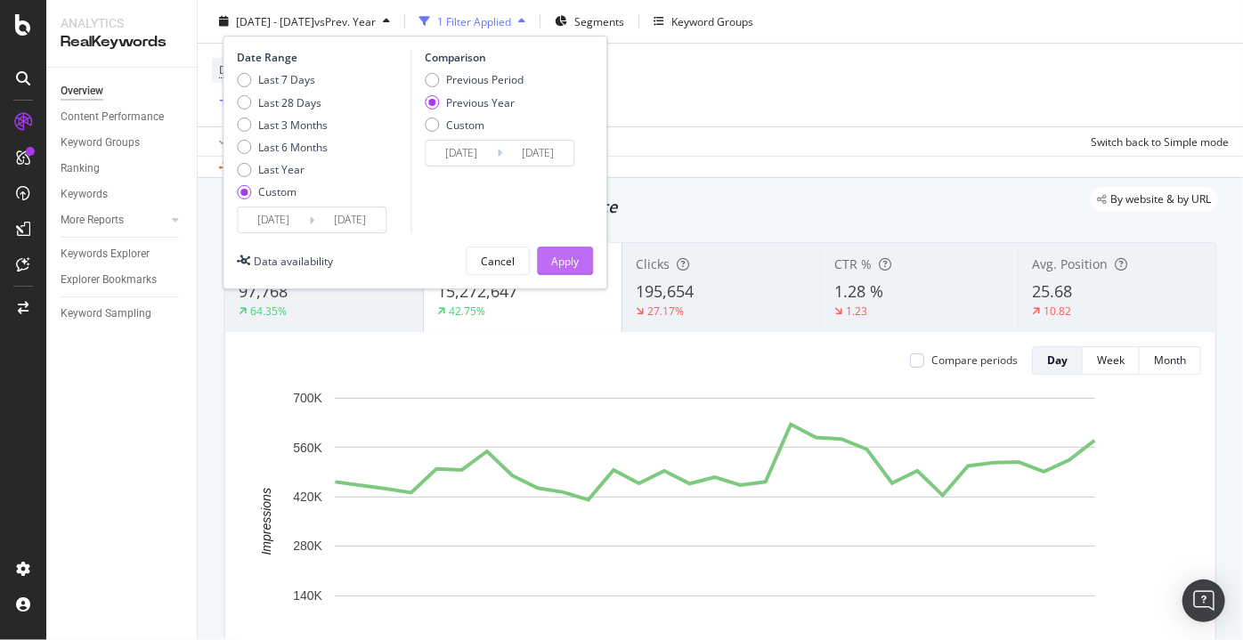
click at [558, 257] on div "Apply" at bounding box center [565, 260] width 28 height 15
